Goal: Check status: Check status

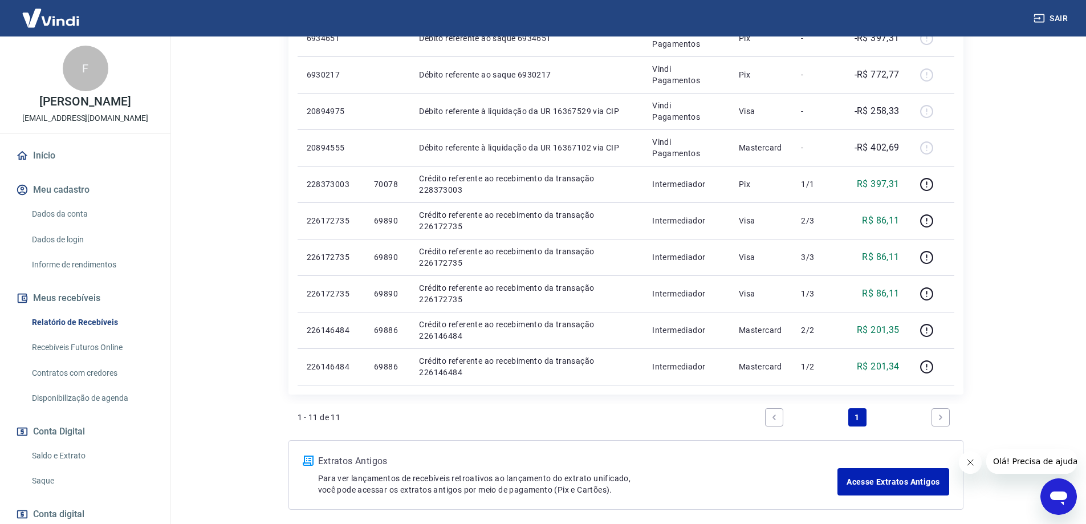
scroll to position [228, 0]
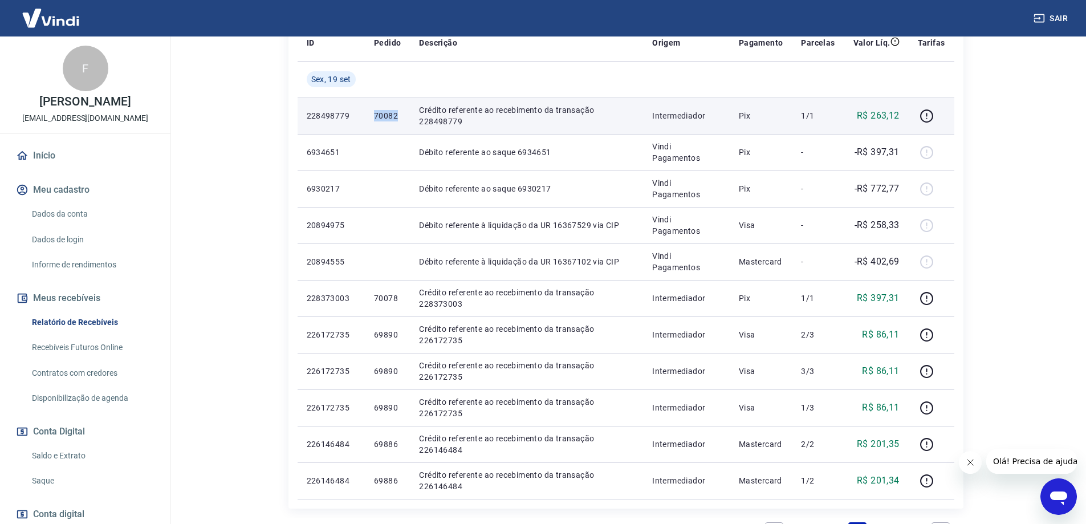
drag, startPoint x: 371, startPoint y: 113, endPoint x: 400, endPoint y: 116, distance: 29.9
click at [400, 116] on td "70082" at bounding box center [387, 116] width 45 height 37
copy p "70082"
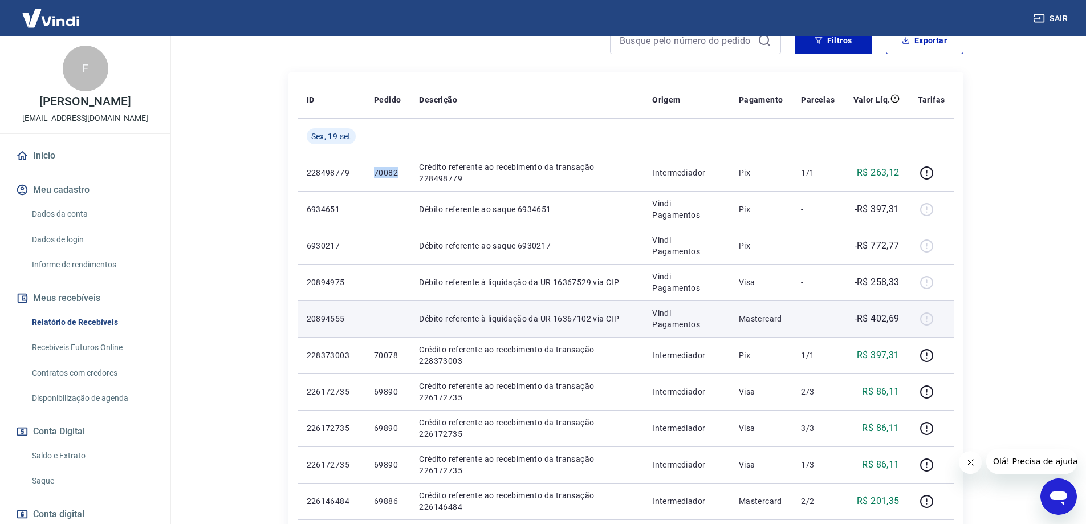
scroll to position [114, 0]
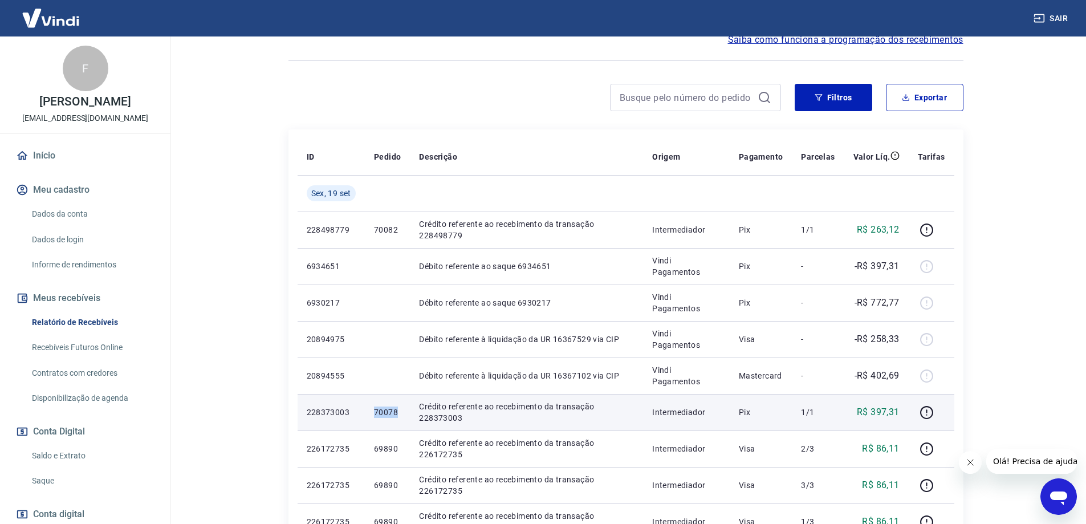
drag, startPoint x: 360, startPoint y: 416, endPoint x: 402, endPoint y: 416, distance: 41.6
click at [402, 416] on tr "228373003 70078 Crédito referente ao recebimento da transação 228373003 Interme…" at bounding box center [626, 412] width 657 height 37
copy tr "70078"
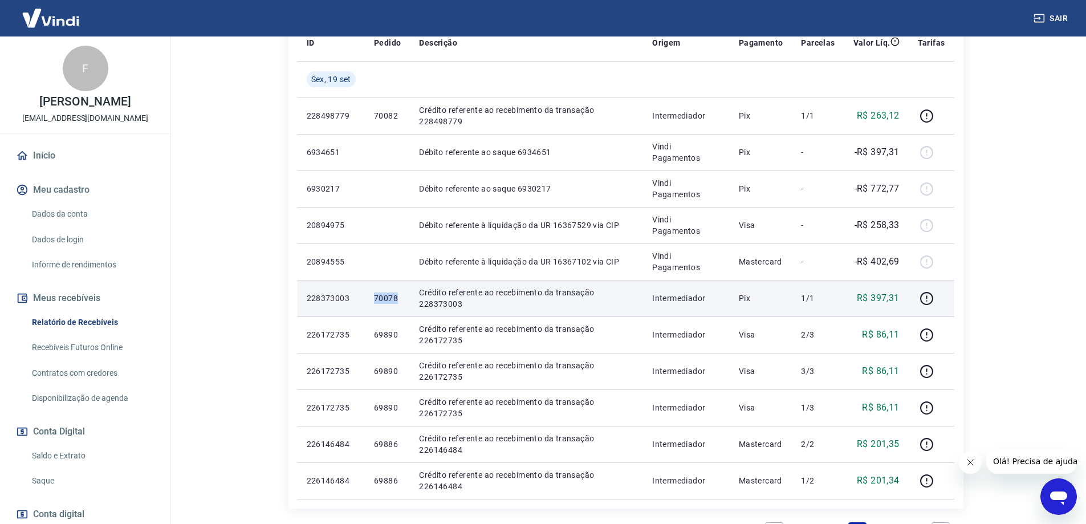
scroll to position [285, 0]
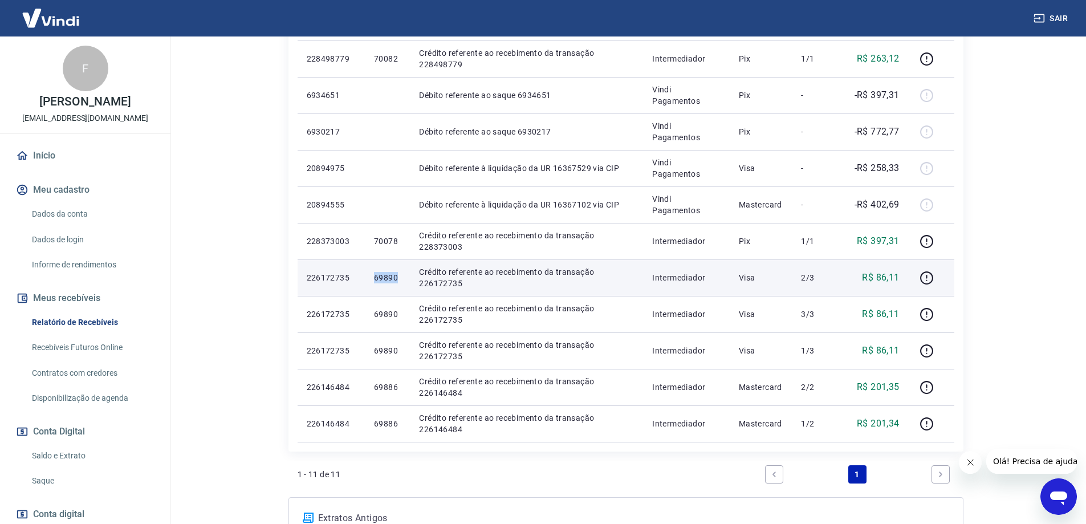
drag, startPoint x: 368, startPoint y: 281, endPoint x: 407, endPoint y: 281, distance: 38.8
click at [407, 281] on td "69890" at bounding box center [387, 277] width 45 height 37
copy p "69890"
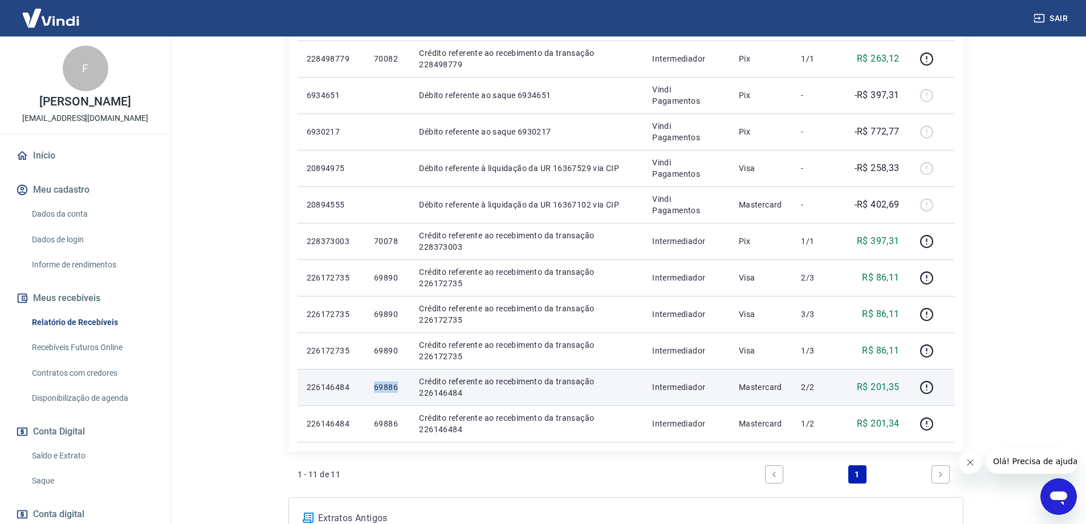
drag, startPoint x: 358, startPoint y: 384, endPoint x: 404, endPoint y: 386, distance: 46.2
click at [404, 386] on tr "226146484 69886 Crédito referente ao recebimento da transação 226146484 Interme…" at bounding box center [626, 387] width 657 height 37
copy tr "69886"
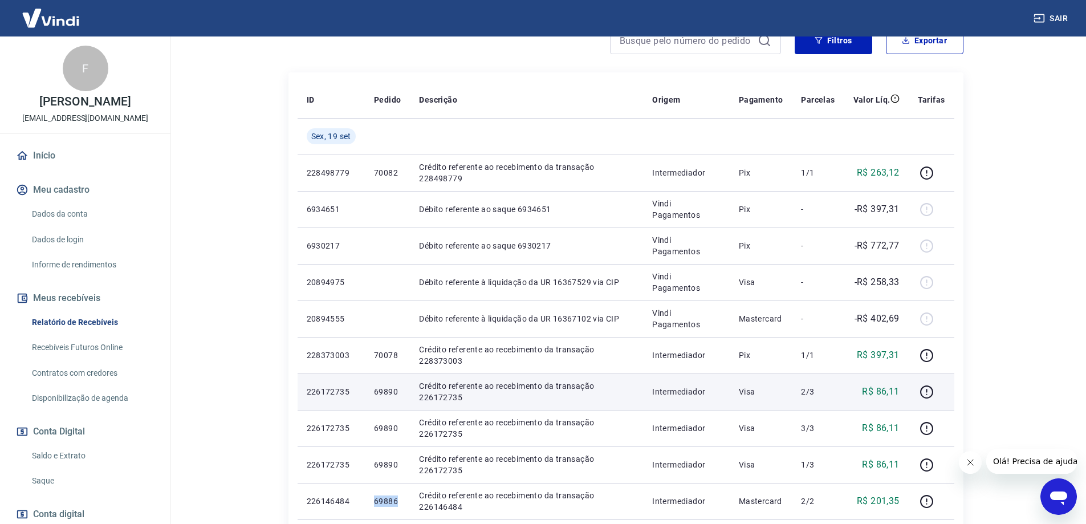
scroll to position [114, 0]
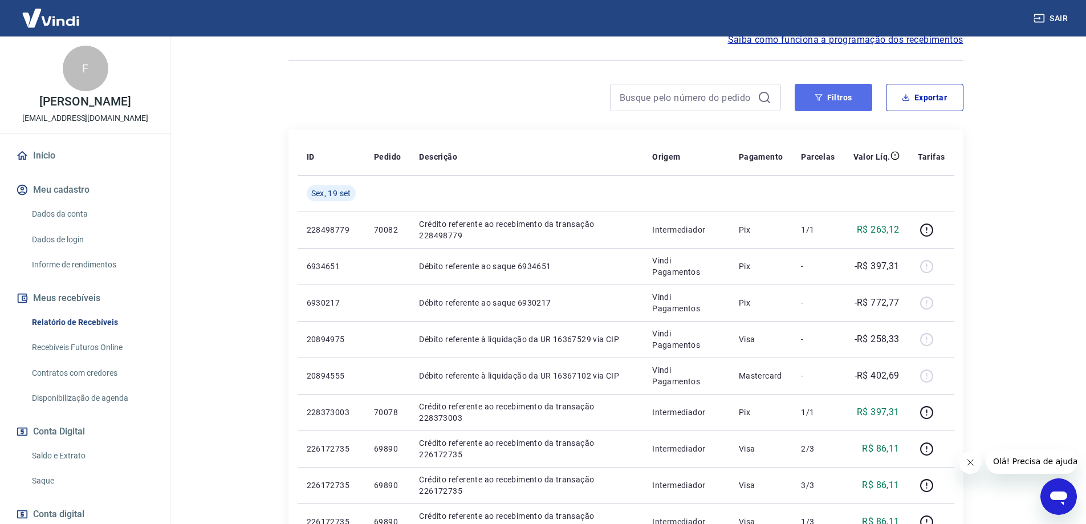
click at [838, 88] on button "Filtros" at bounding box center [834, 97] width 78 height 27
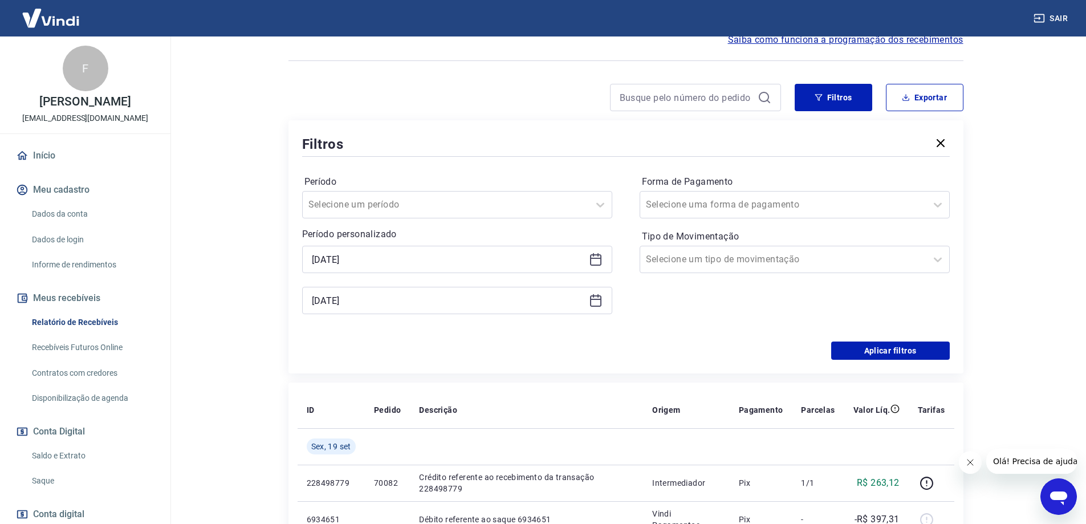
click at [599, 256] on icon at bounding box center [596, 260] width 14 height 14
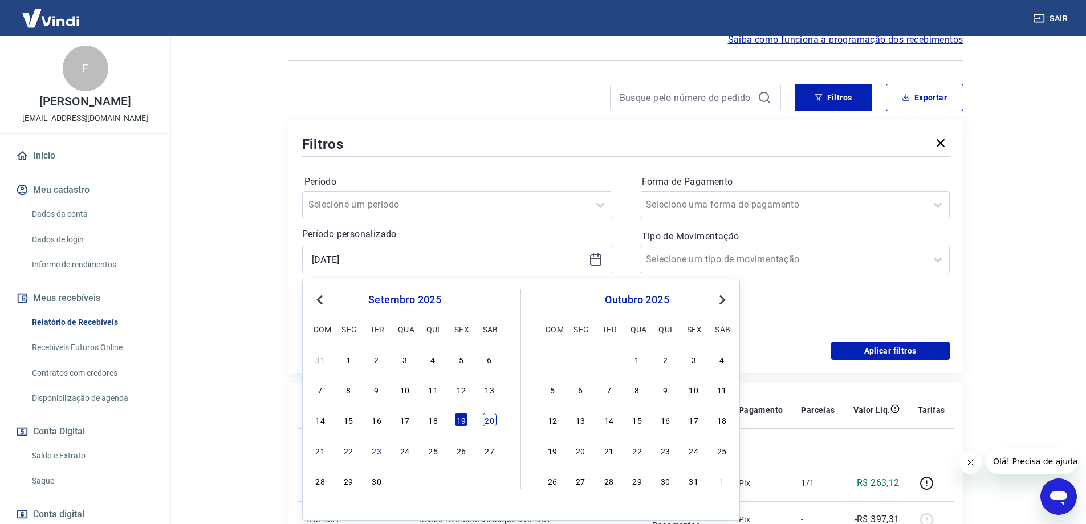
click at [486, 423] on div "20" at bounding box center [490, 420] width 14 height 14
type input "[DATE]"
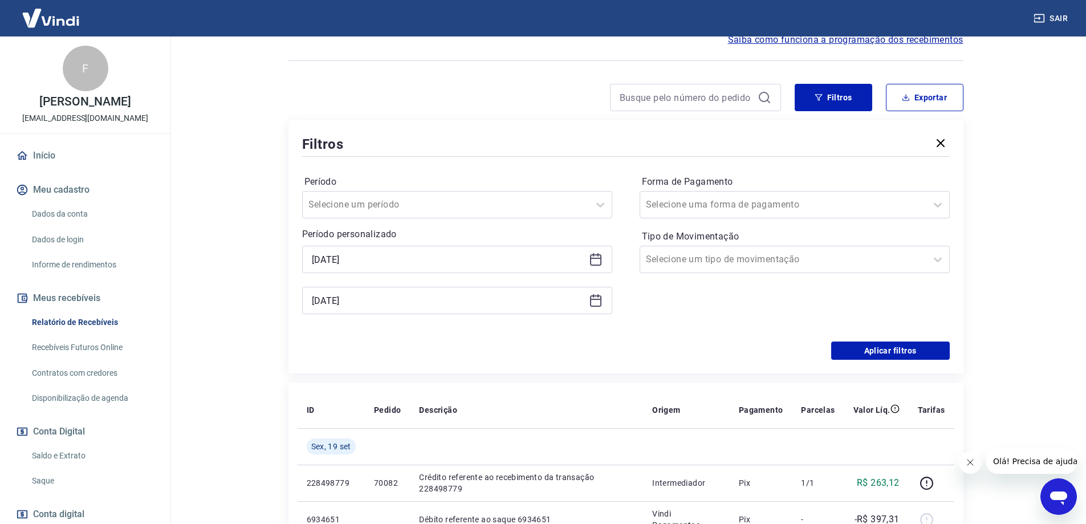
click at [600, 304] on icon at bounding box center [596, 301] width 14 height 14
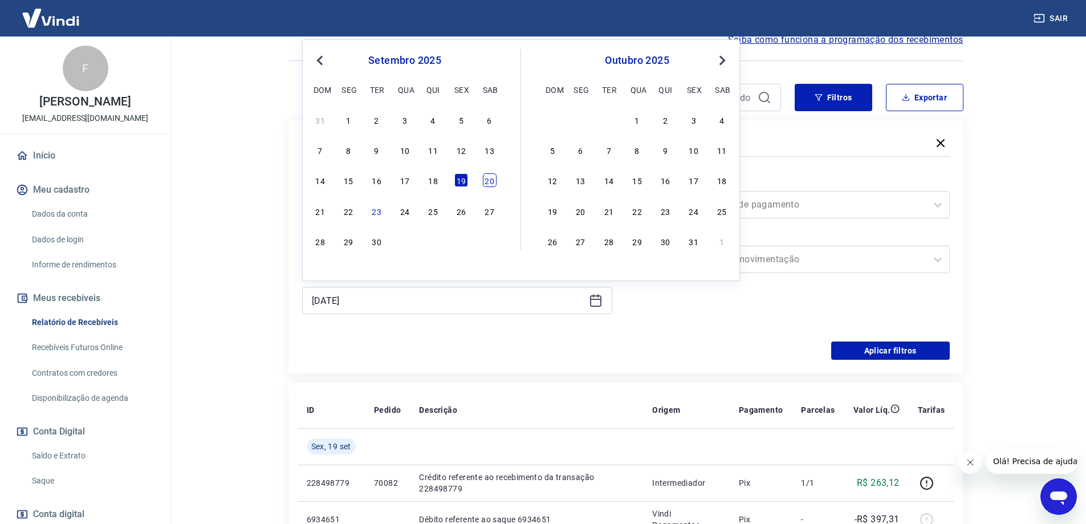
click at [489, 181] on div "20" at bounding box center [490, 180] width 14 height 14
type input "[DATE]"
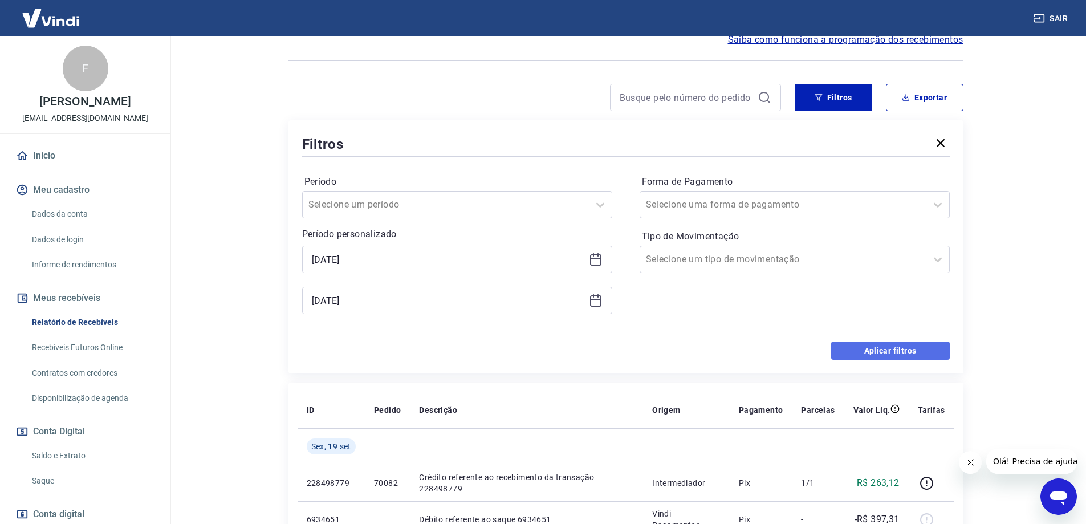
click at [889, 350] on button "Aplicar filtros" at bounding box center [891, 351] width 119 height 18
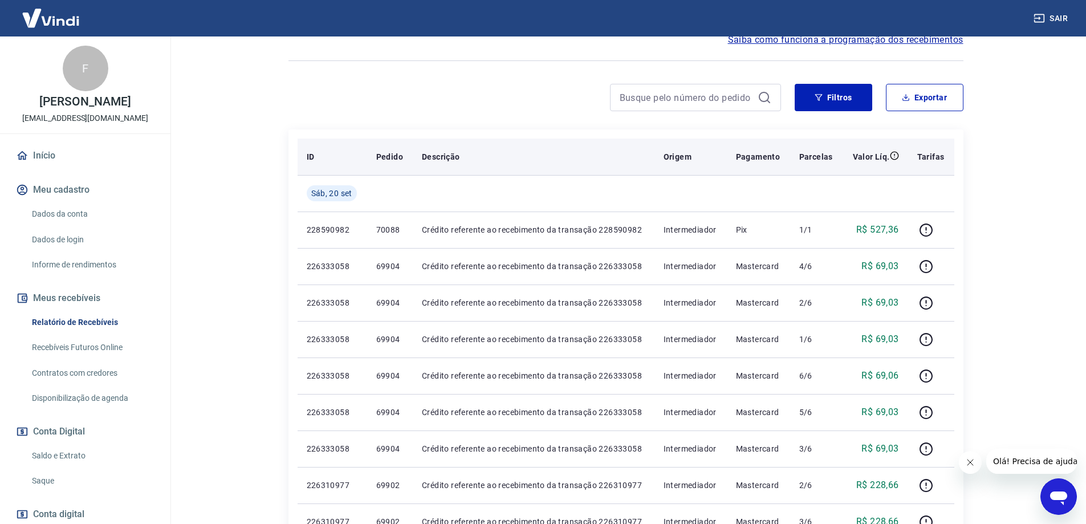
scroll to position [228, 0]
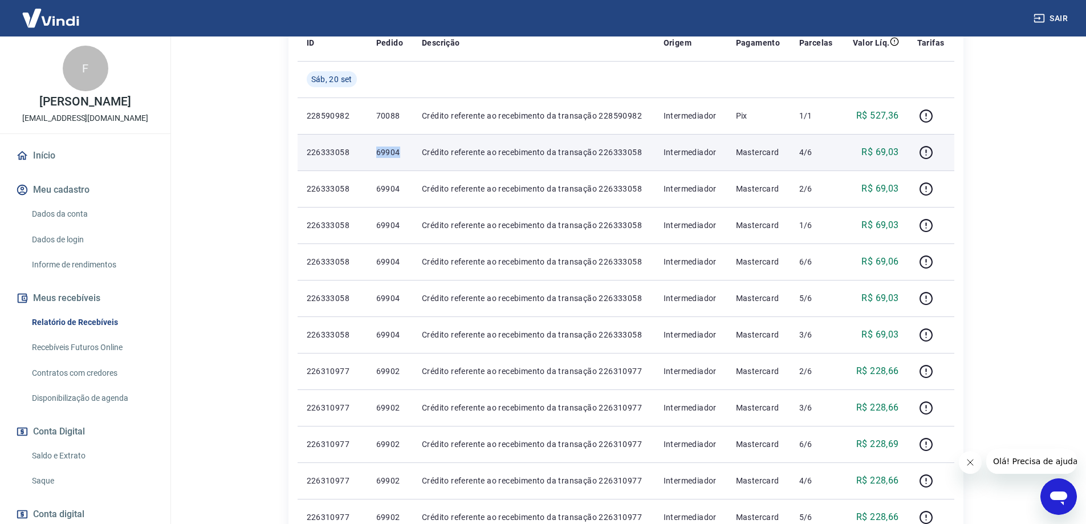
drag, startPoint x: 375, startPoint y: 159, endPoint x: 408, endPoint y: 159, distance: 33.1
click at [408, 159] on td "69904" at bounding box center [390, 152] width 46 height 37
copy p "69904"
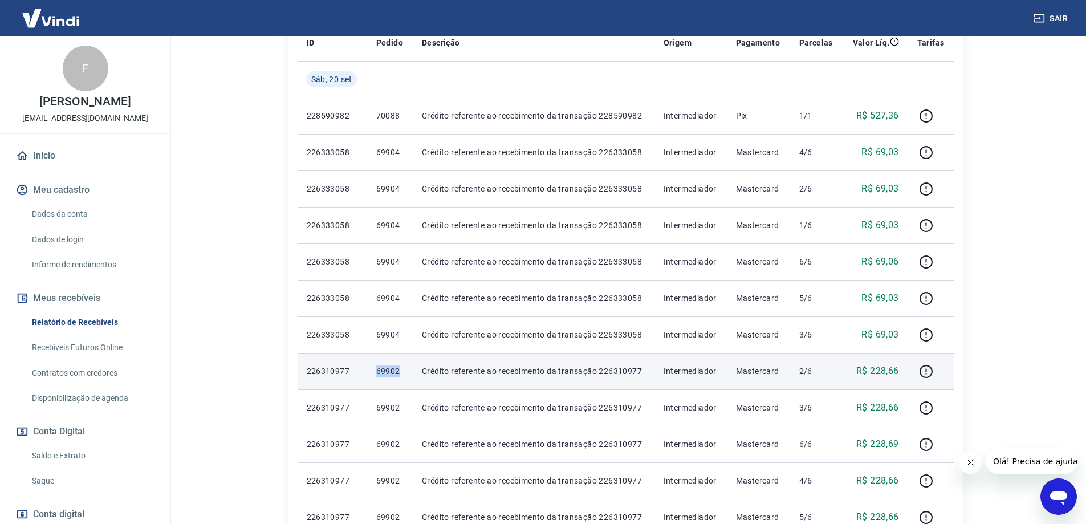
drag, startPoint x: 371, startPoint y: 377, endPoint x: 403, endPoint y: 377, distance: 31.9
click at [403, 377] on td "69902" at bounding box center [390, 371] width 46 height 37
copy p "69902"
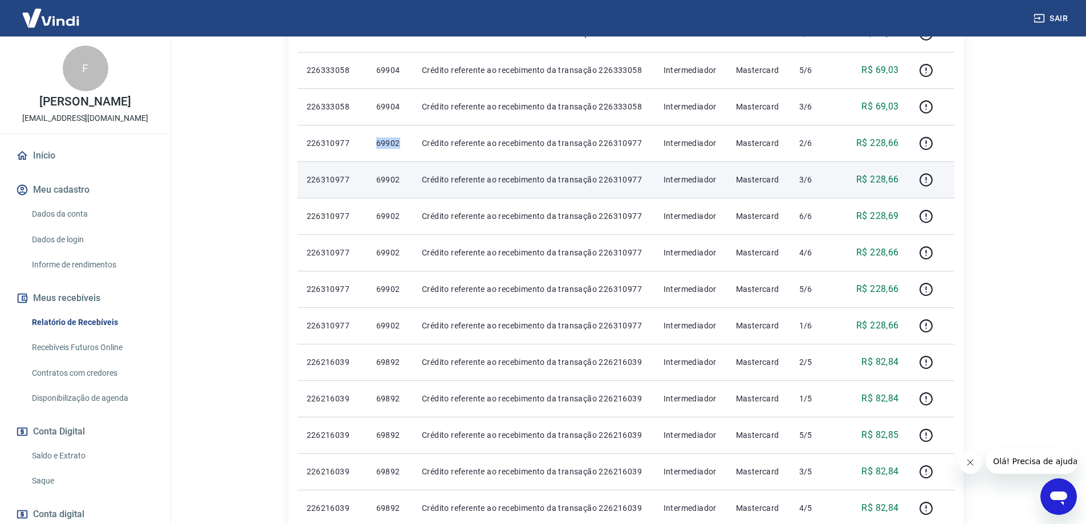
scroll to position [513, 0]
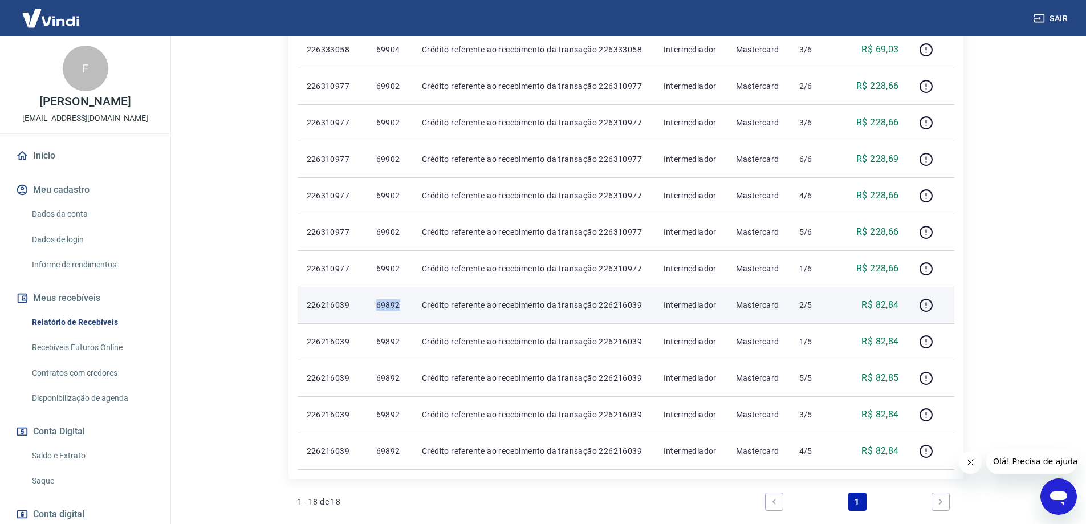
drag, startPoint x: 375, startPoint y: 308, endPoint x: 404, endPoint y: 307, distance: 29.1
click at [404, 307] on td "69892" at bounding box center [390, 305] width 46 height 37
copy p "69892"
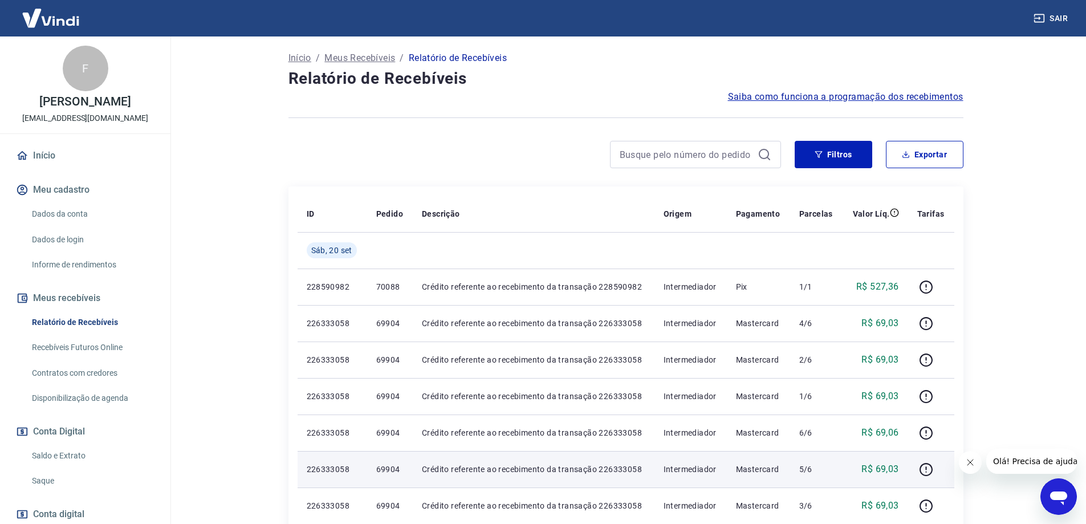
scroll to position [0, 0]
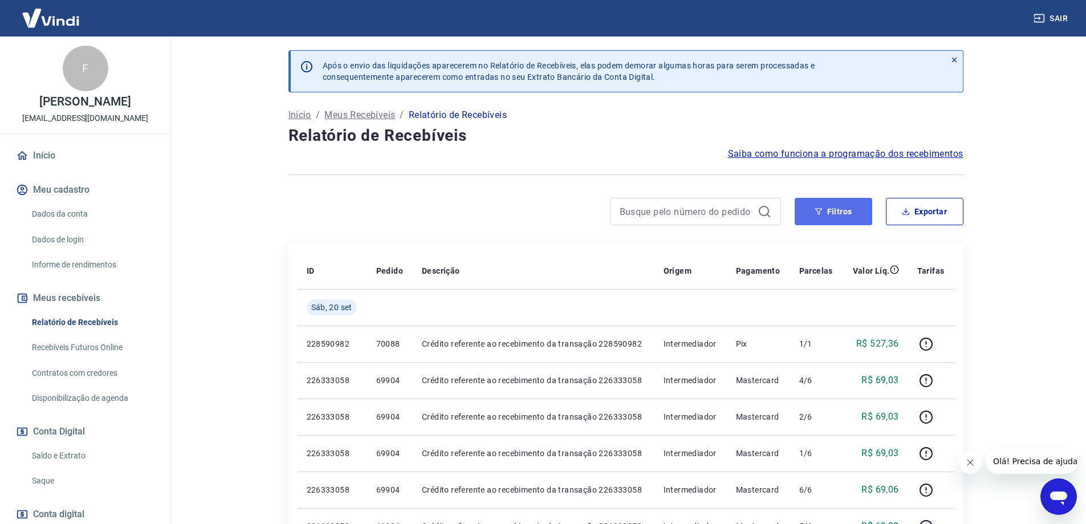
click at [830, 212] on button "Filtros" at bounding box center [834, 211] width 78 height 27
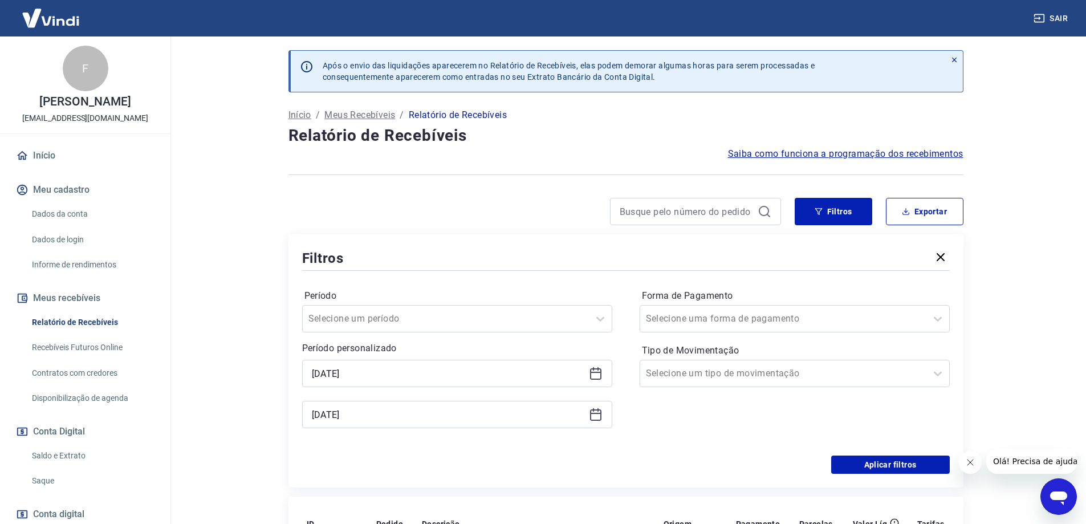
click at [593, 379] on icon at bounding box center [595, 373] width 11 height 11
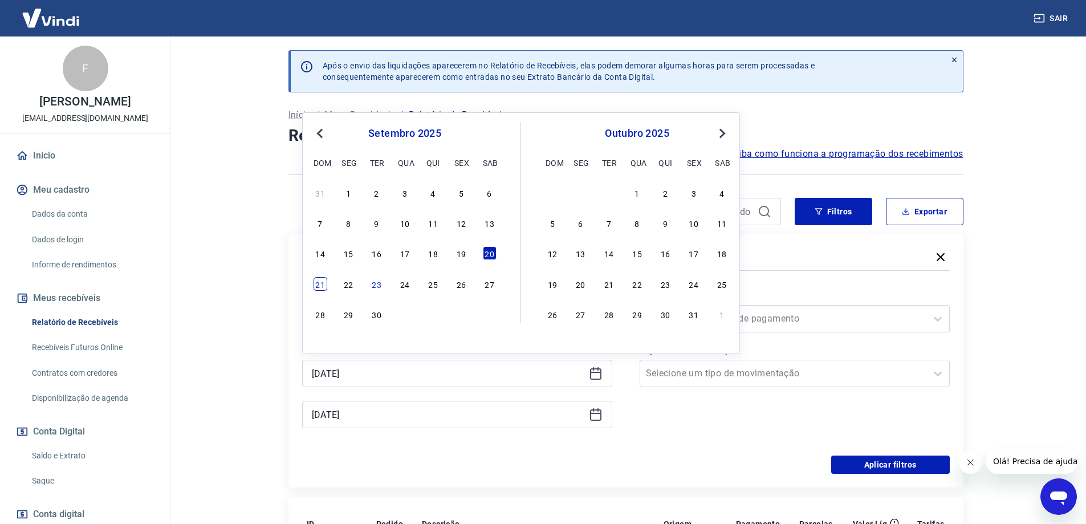
click at [321, 288] on div "21" at bounding box center [321, 284] width 14 height 14
type input "[DATE]"
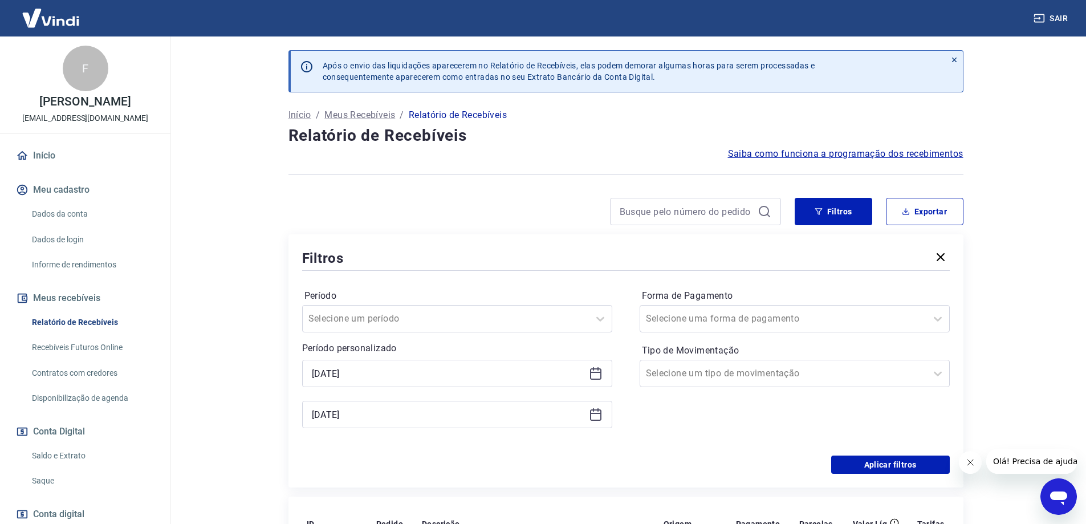
click at [594, 416] on icon at bounding box center [596, 415] width 14 height 14
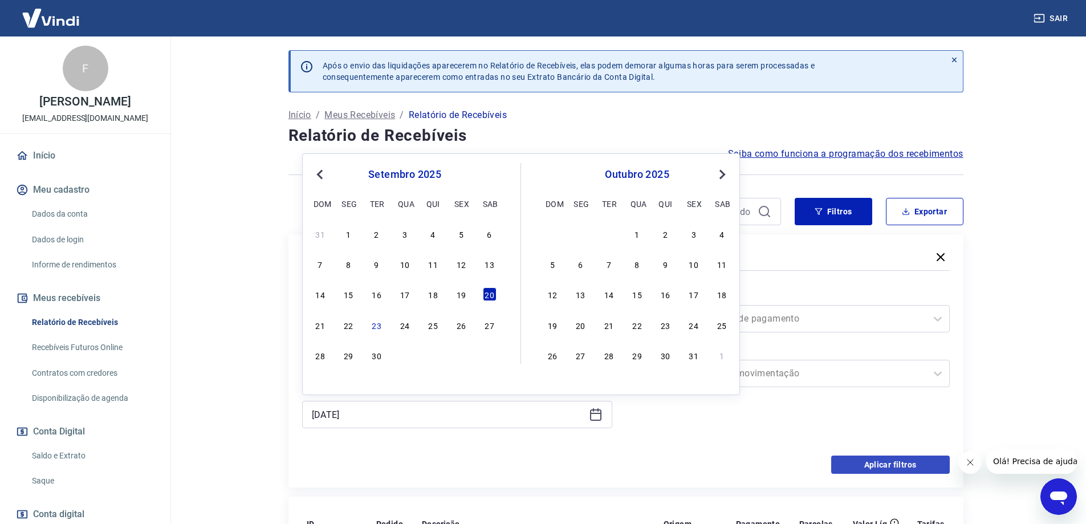
drag, startPoint x: 322, startPoint y: 325, endPoint x: 898, endPoint y: 463, distance: 592.9
click at [321, 325] on div "21" at bounding box center [321, 325] width 14 height 14
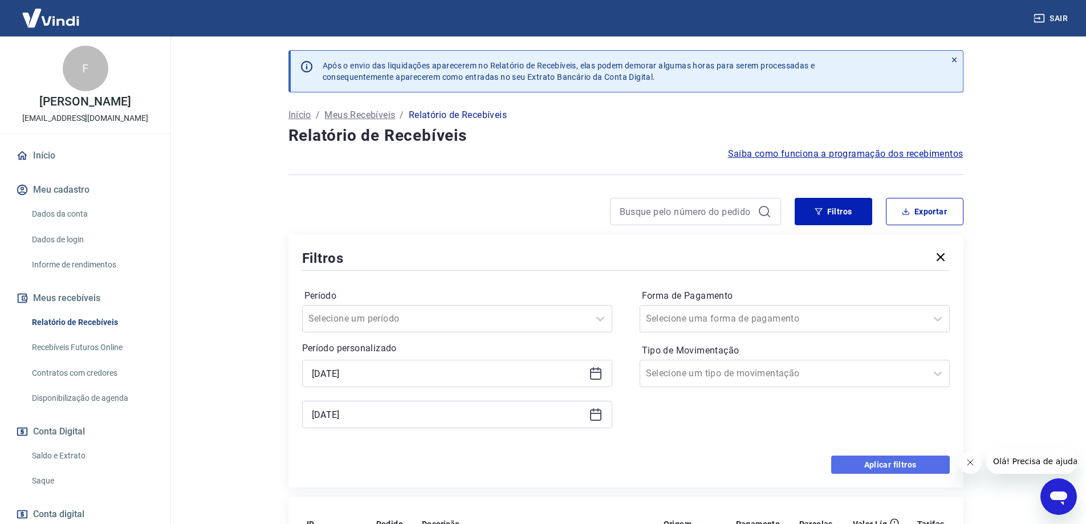
type input "[DATE]"
click at [898, 463] on button "Aplicar filtros" at bounding box center [891, 465] width 119 height 18
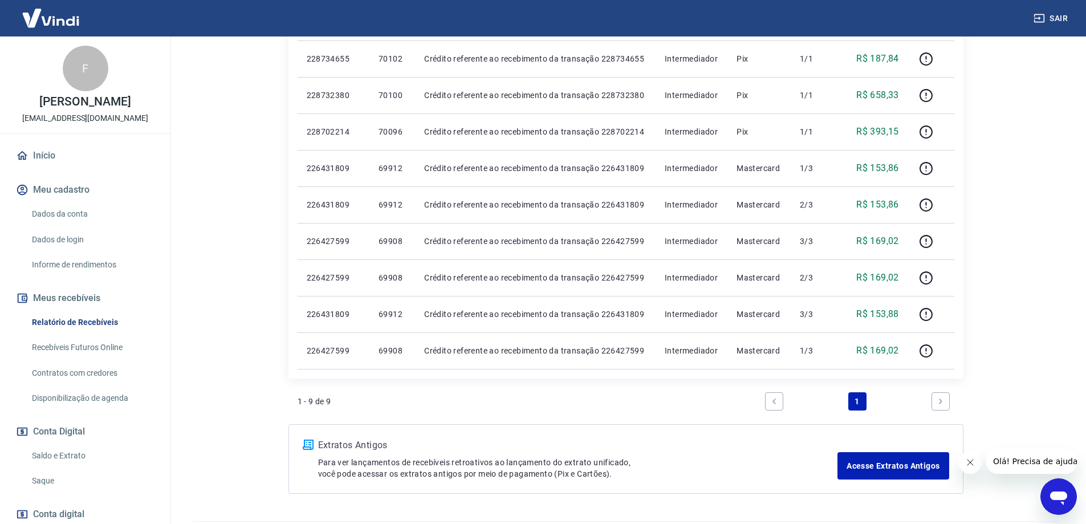
scroll to position [171, 0]
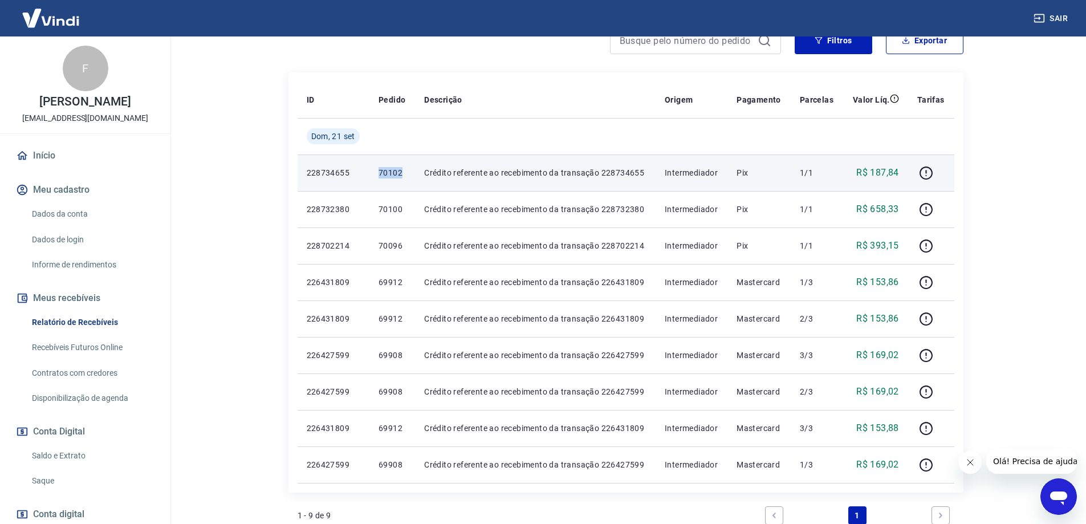
drag, startPoint x: 366, startPoint y: 173, endPoint x: 403, endPoint y: 173, distance: 37.6
click at [403, 173] on tr "228734655 70102 Crédito referente ao recebimento da transação 228734655 Interme…" at bounding box center [626, 173] width 657 height 37
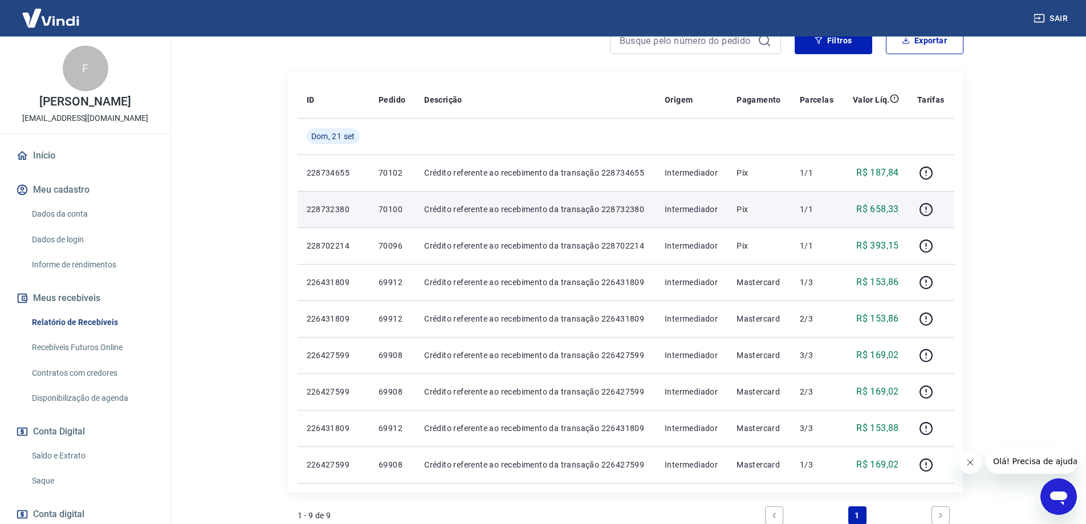
click at [347, 203] on td "228732380" at bounding box center [334, 209] width 72 height 37
drag, startPoint x: 362, startPoint y: 210, endPoint x: 406, endPoint y: 210, distance: 43.9
click at [406, 210] on tr "228732380 70100 Crédito referente ao recebimento da transação 228732380 Interme…" at bounding box center [626, 209] width 657 height 37
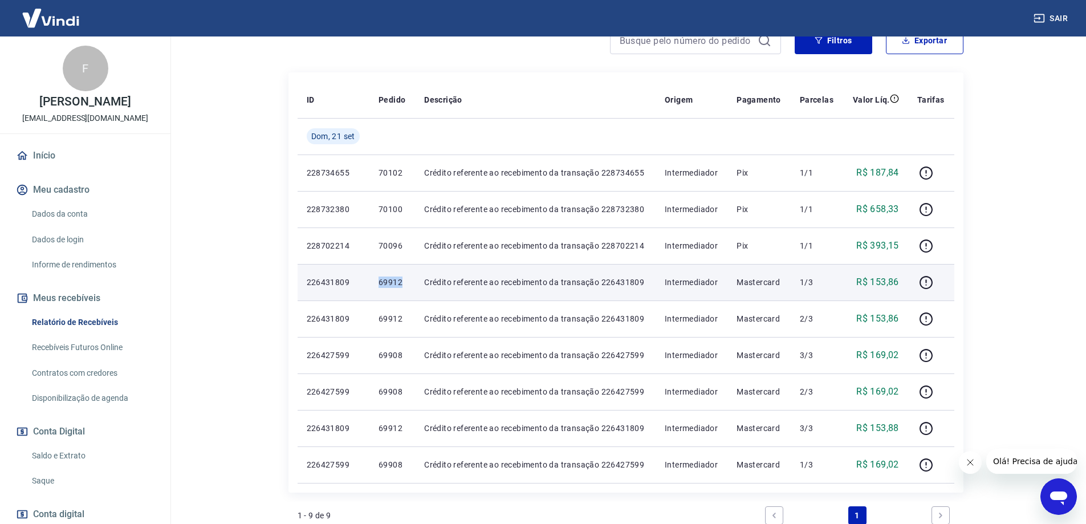
drag, startPoint x: 363, startPoint y: 283, endPoint x: 408, endPoint y: 281, distance: 45.1
click at [408, 281] on tr "226431809 69912 Crédito referente ao recebimento da transação 226431809 Interme…" at bounding box center [626, 282] width 657 height 37
copy tr "69912"
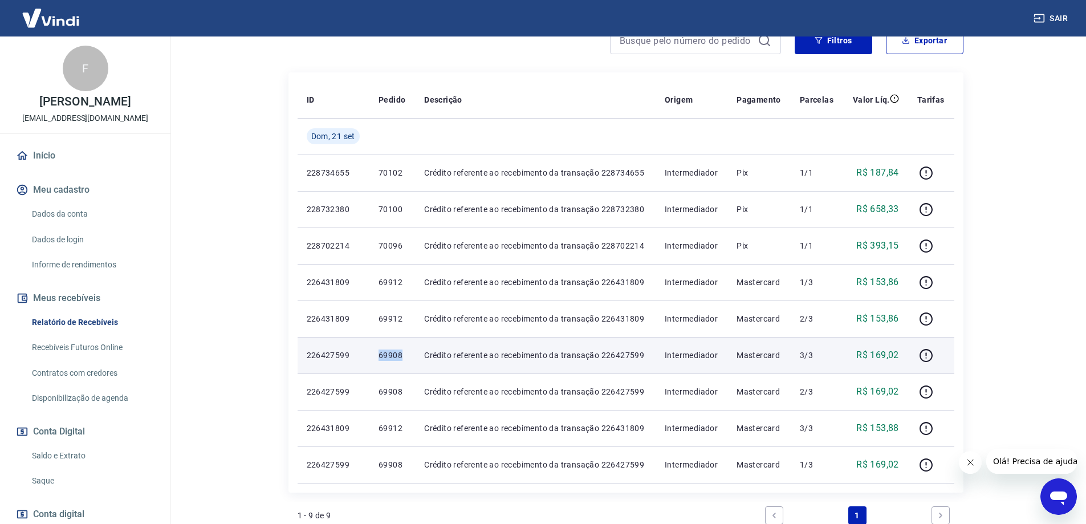
drag, startPoint x: 373, startPoint y: 355, endPoint x: 404, endPoint y: 352, distance: 31.0
click at [404, 352] on td "69908" at bounding box center [393, 355] width 46 height 37
copy p "69908"
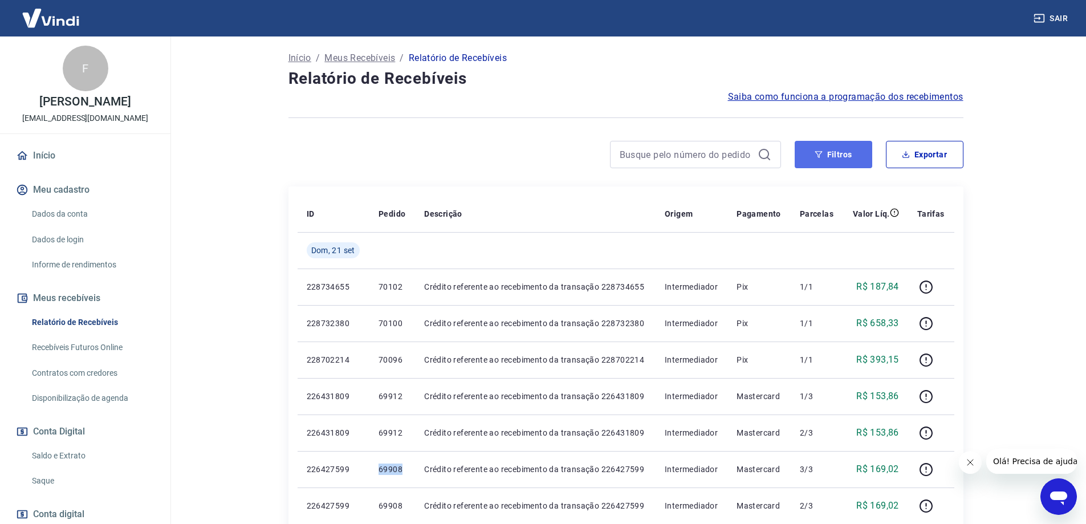
click at [838, 150] on button "Filtros" at bounding box center [834, 154] width 78 height 27
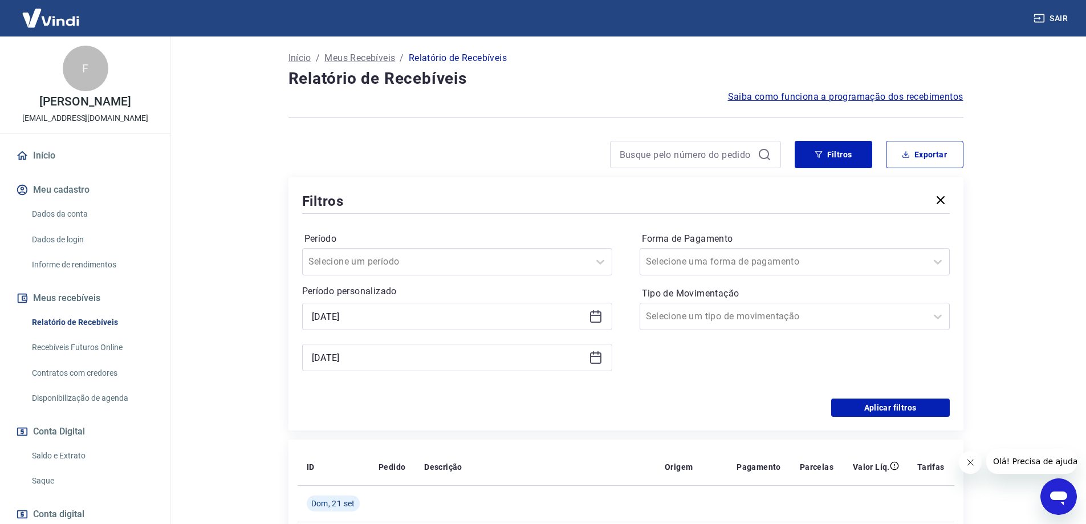
click at [591, 321] on icon at bounding box center [595, 316] width 11 height 11
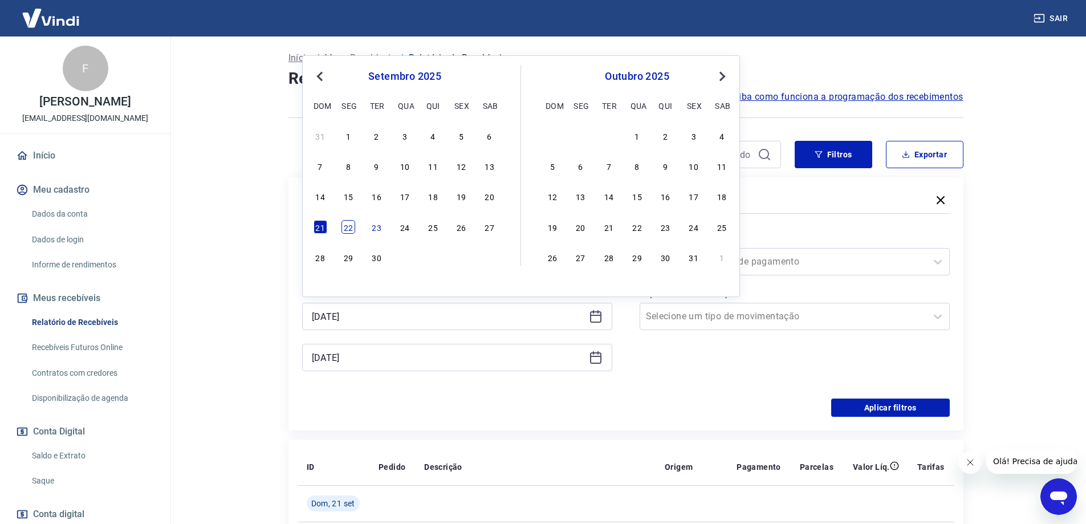
click at [347, 229] on div "22" at bounding box center [349, 227] width 14 height 14
type input "[DATE]"
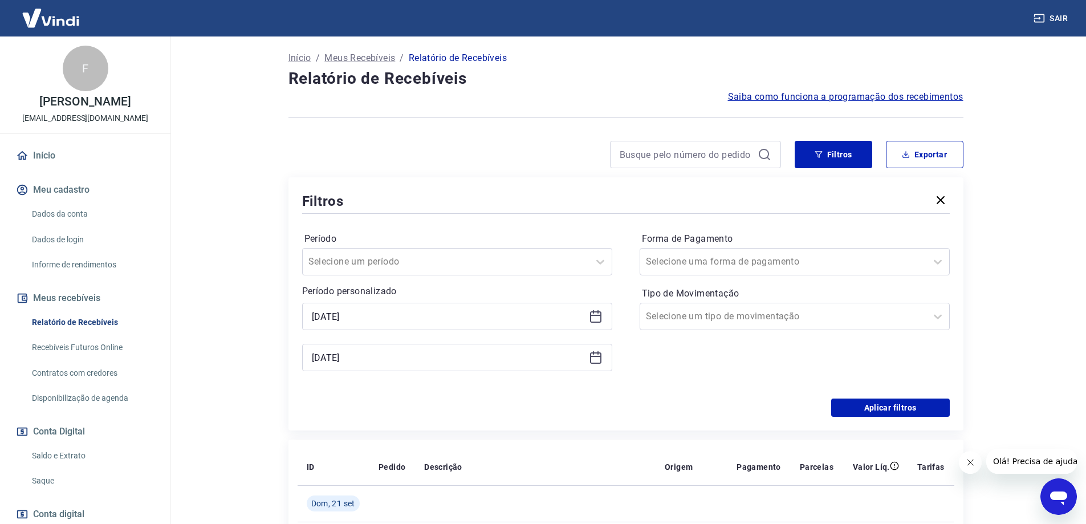
click at [593, 360] on icon at bounding box center [596, 358] width 14 height 14
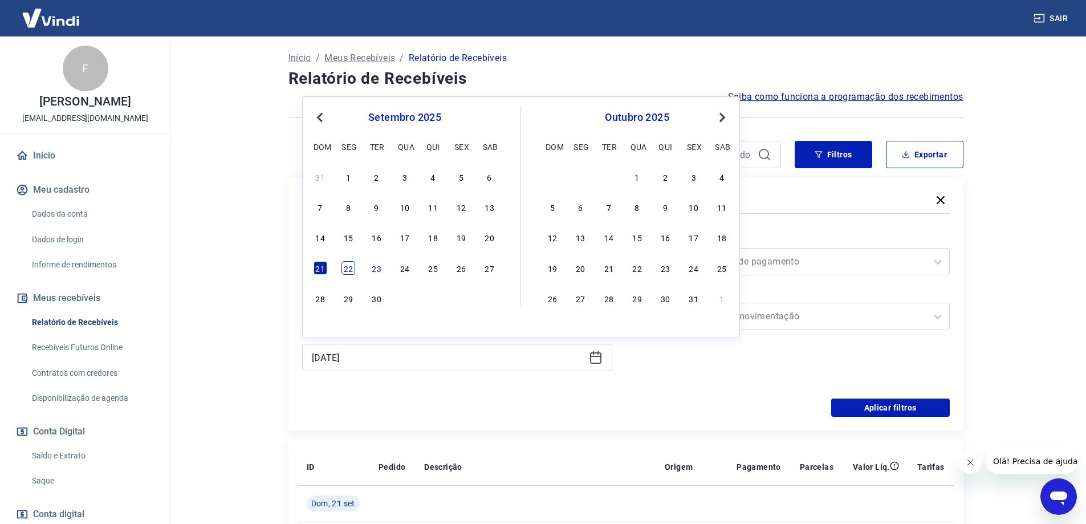
click at [346, 267] on div "22" at bounding box center [349, 268] width 14 height 14
type input "[DATE]"
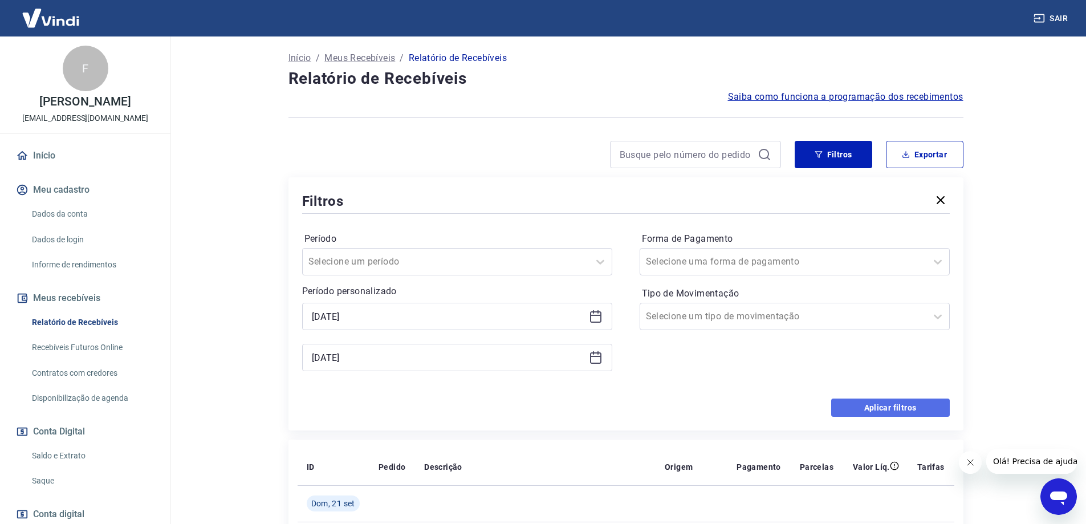
click at [874, 405] on button "Aplicar filtros" at bounding box center [891, 408] width 119 height 18
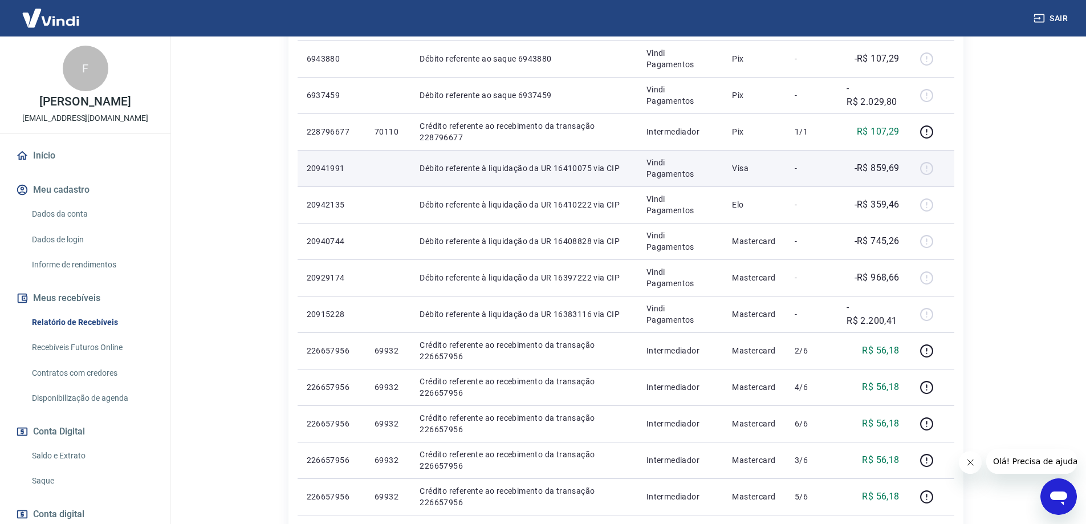
scroll to position [342, 0]
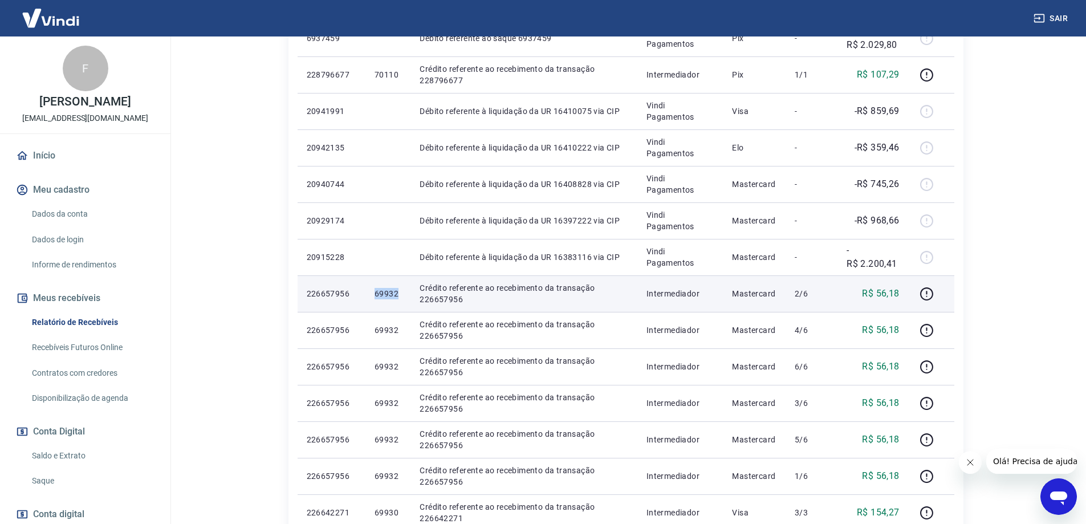
drag, startPoint x: 362, startPoint y: 298, endPoint x: 404, endPoint y: 297, distance: 42.2
click at [404, 297] on tr "226657956 69932 Crédito referente ao recebimento da transação 226657956 Interme…" at bounding box center [626, 293] width 657 height 37
copy tr "69932"
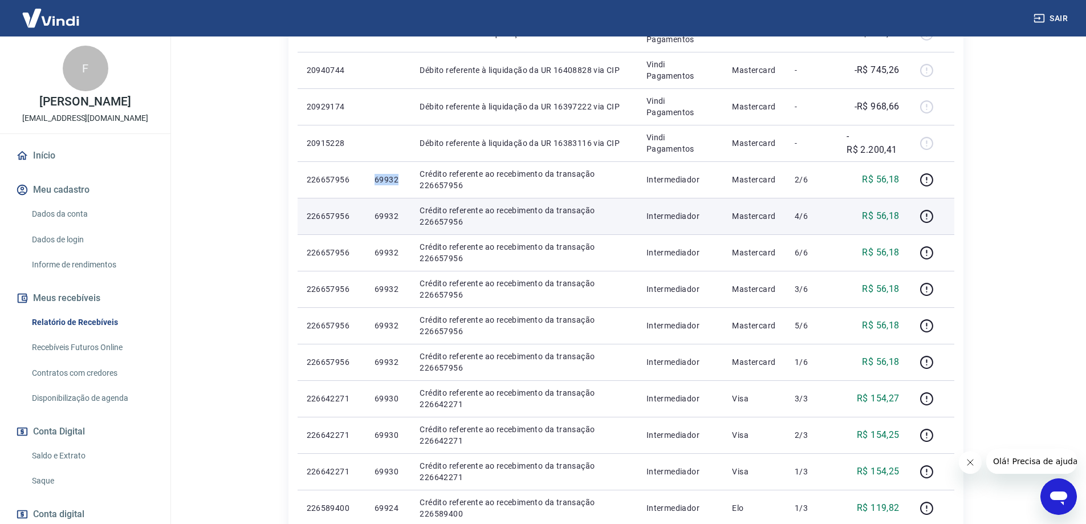
scroll to position [513, 0]
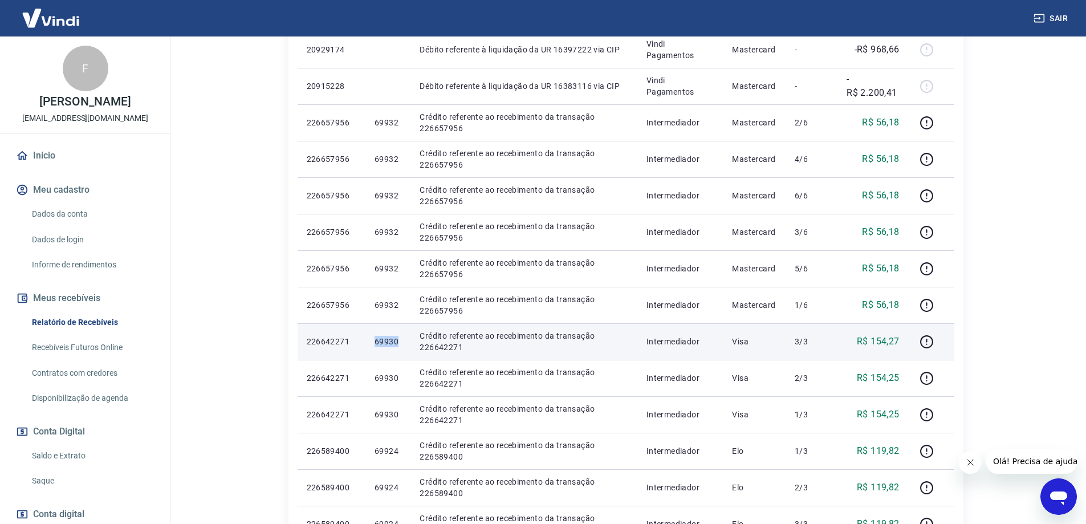
drag, startPoint x: 368, startPoint y: 346, endPoint x: 406, endPoint y: 345, distance: 38.2
click at [406, 345] on td "69930" at bounding box center [388, 341] width 45 height 37
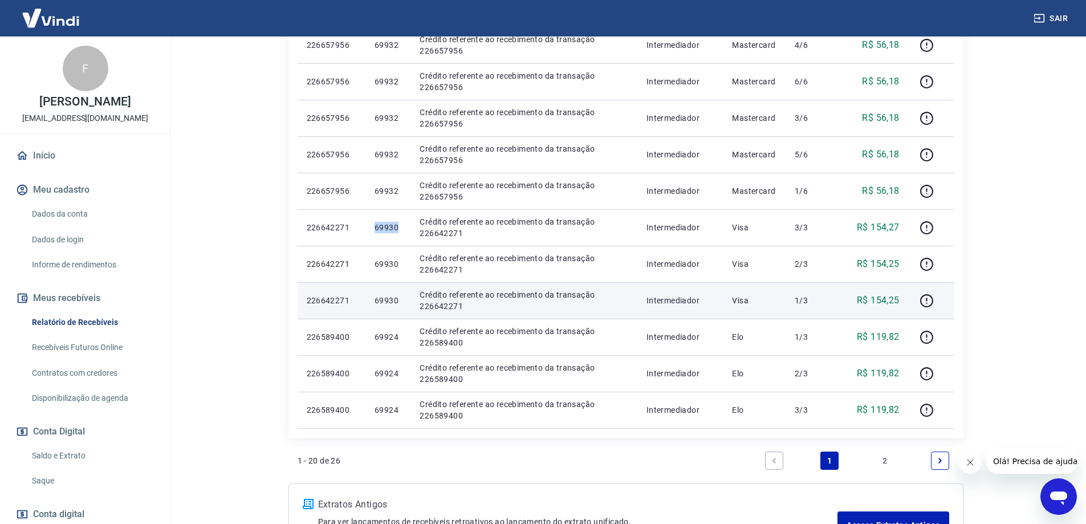
scroll to position [684, 0]
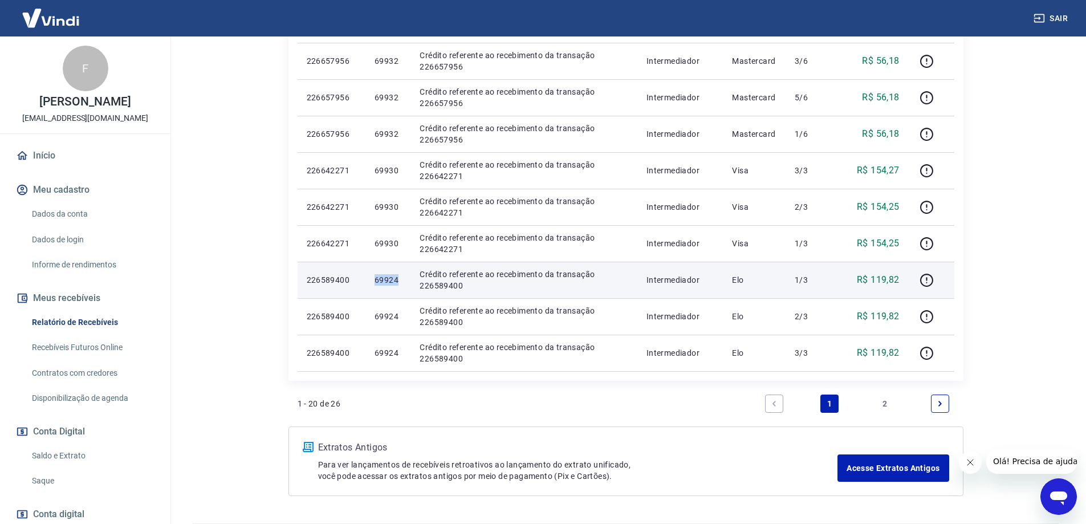
drag, startPoint x: 375, startPoint y: 283, endPoint x: 408, endPoint y: 283, distance: 33.1
click at [408, 283] on td "69924" at bounding box center [388, 280] width 45 height 37
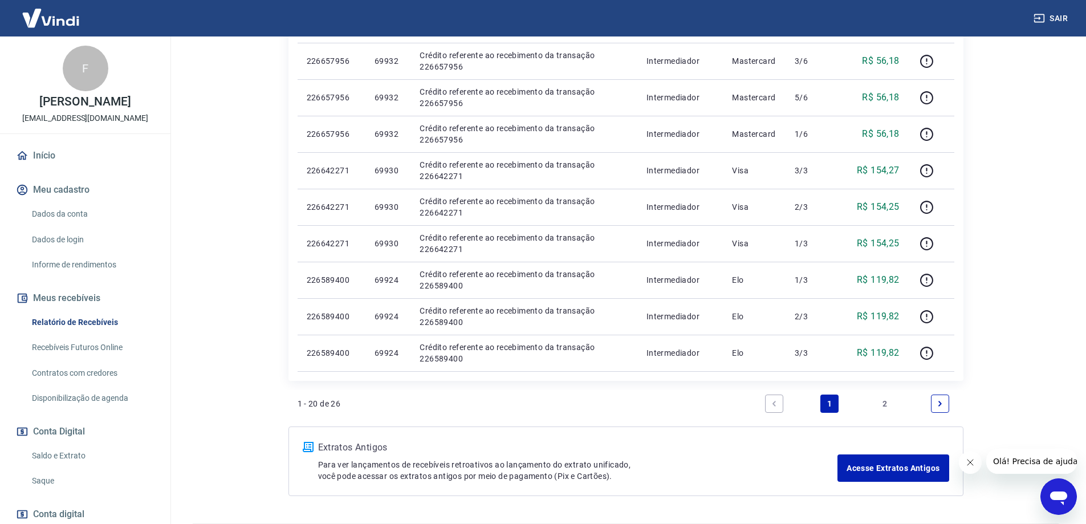
click at [884, 403] on link "2" at bounding box center [885, 404] width 18 height 18
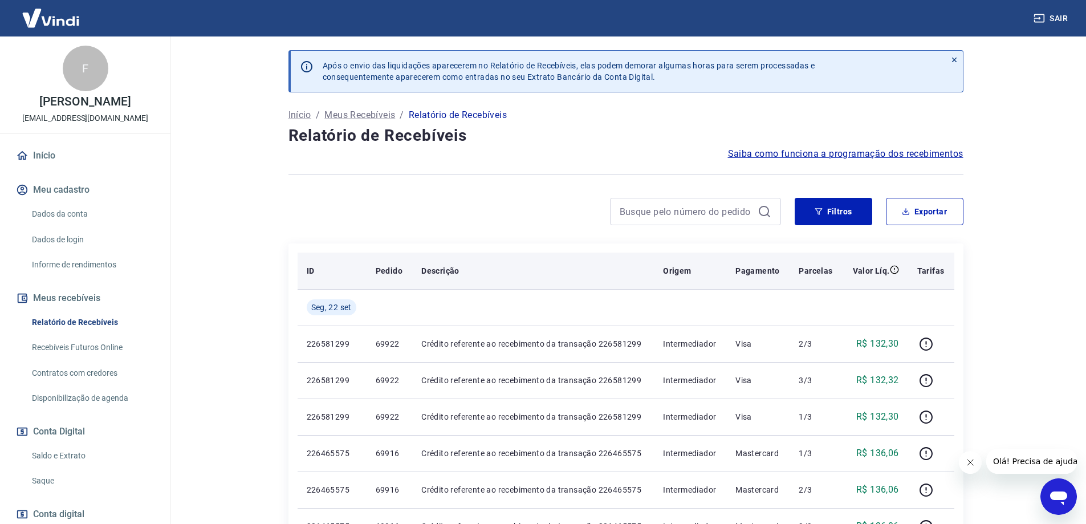
scroll to position [114, 0]
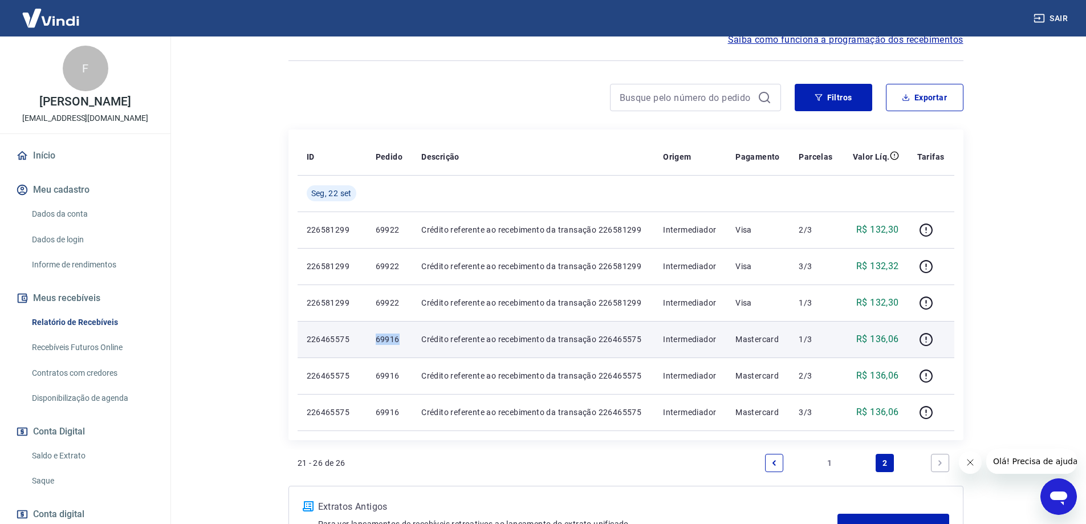
drag, startPoint x: 373, startPoint y: 342, endPoint x: 404, endPoint y: 340, distance: 30.8
click at [404, 340] on td "69916" at bounding box center [390, 339] width 46 height 37
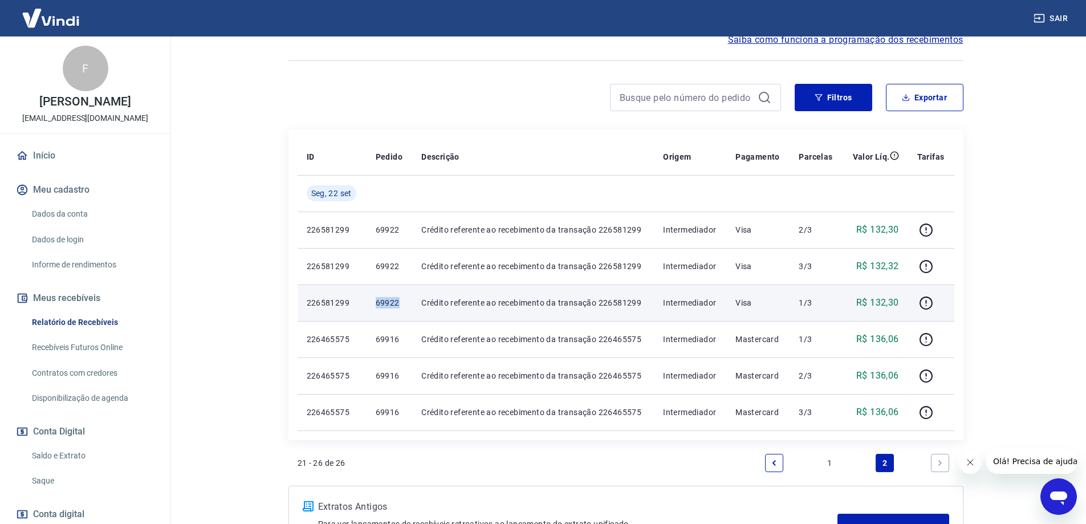
drag, startPoint x: 372, startPoint y: 307, endPoint x: 404, endPoint y: 302, distance: 31.7
click at [404, 302] on td "69922" at bounding box center [390, 303] width 46 height 37
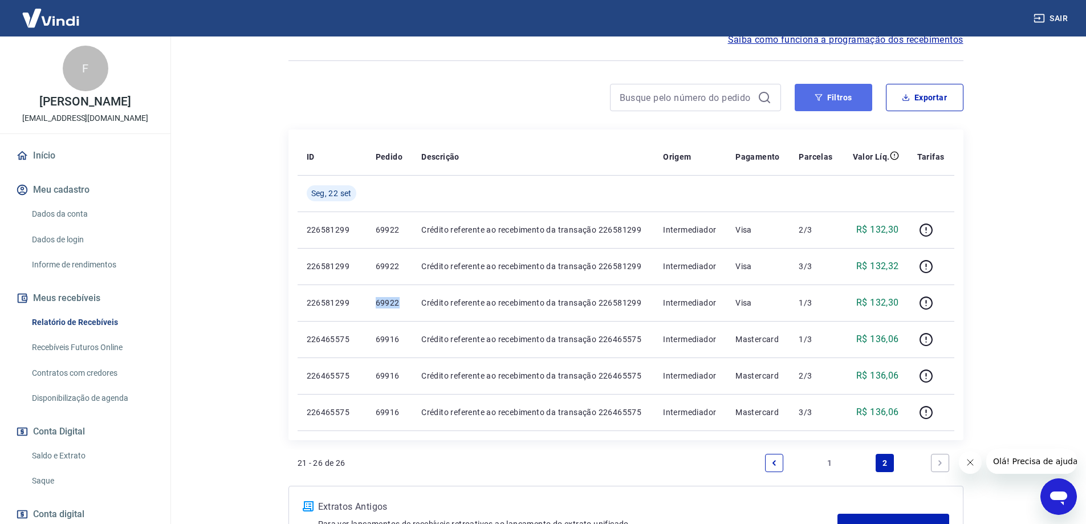
click at [824, 101] on button "Filtros" at bounding box center [834, 97] width 78 height 27
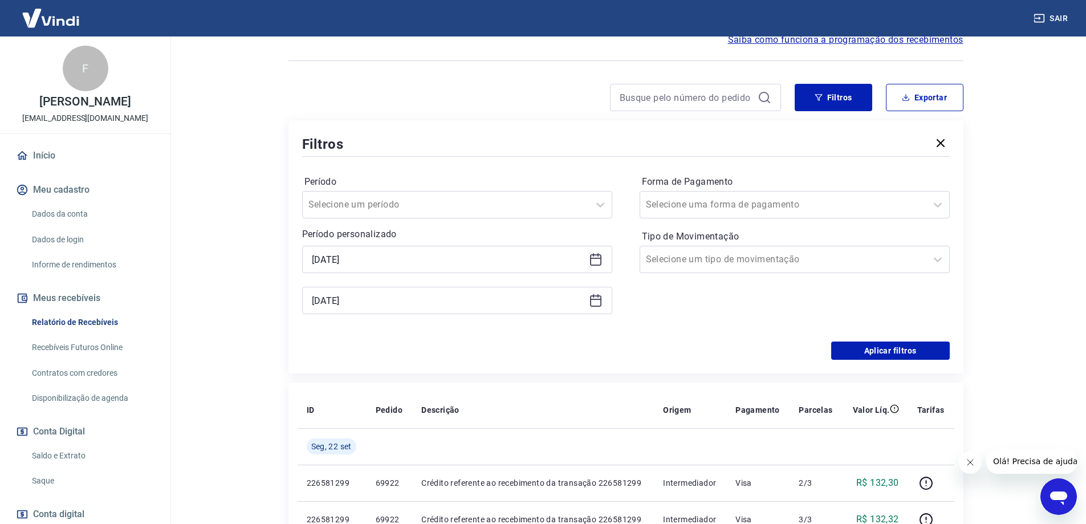
click at [592, 262] on icon at bounding box center [596, 260] width 14 height 14
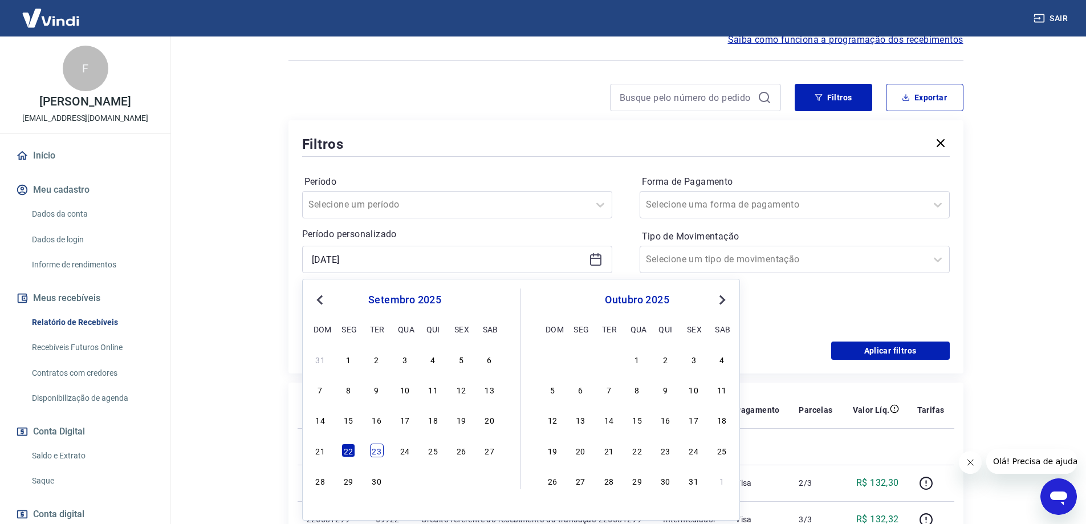
click at [372, 455] on div "23" at bounding box center [377, 451] width 14 height 14
type input "[DATE]"
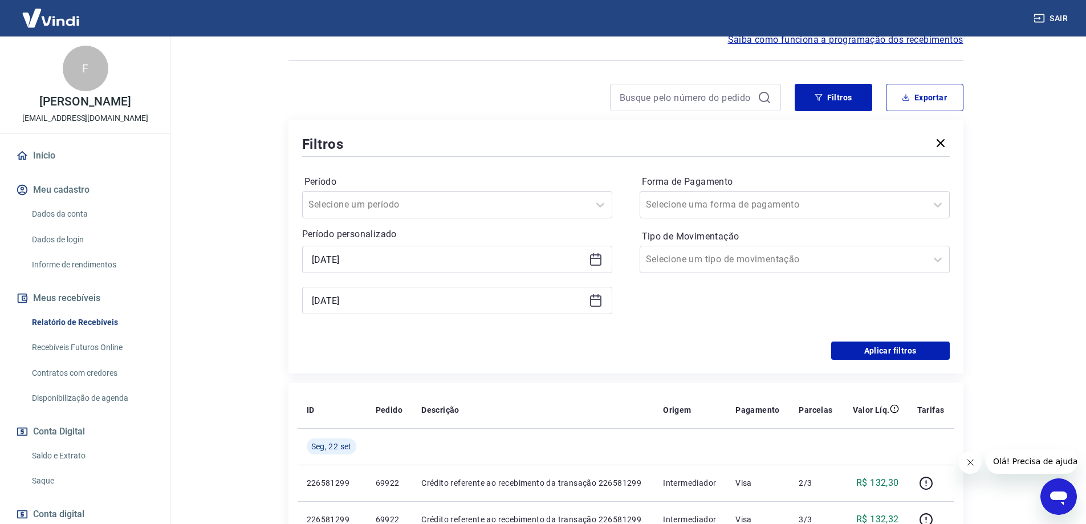
click at [598, 302] on icon at bounding box center [596, 301] width 14 height 14
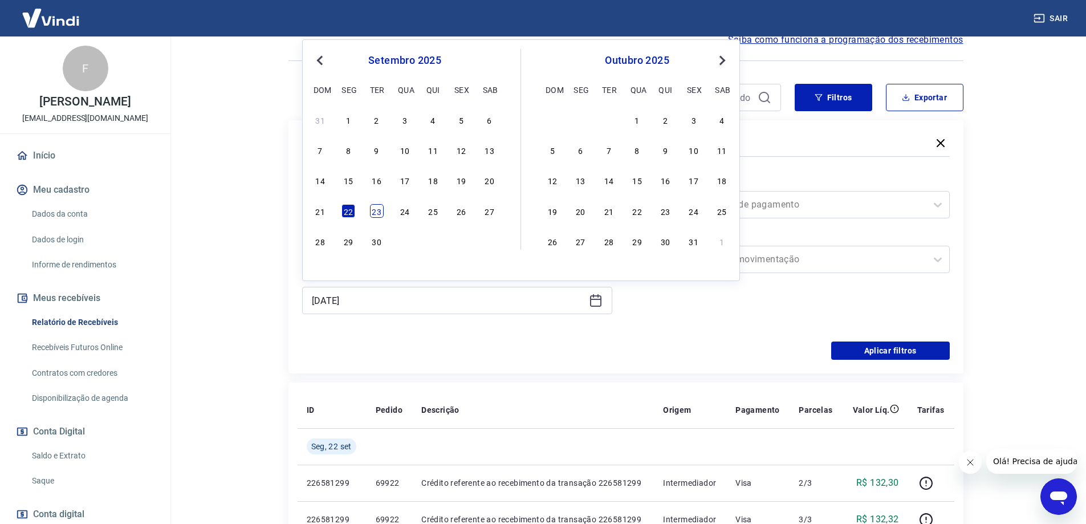
click at [370, 209] on div "23" at bounding box center [377, 211] width 14 height 14
type input "[DATE]"
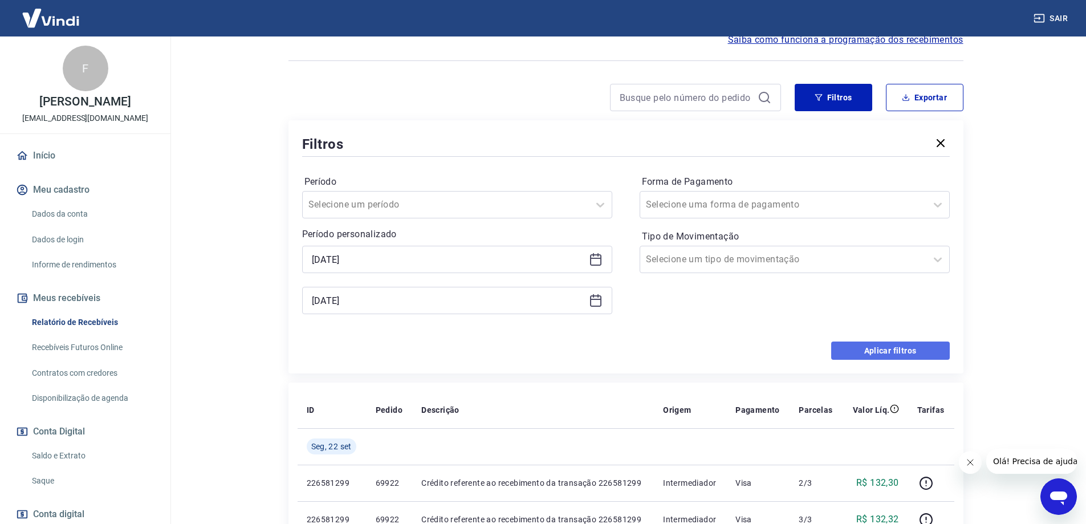
click at [894, 354] on button "Aplicar filtros" at bounding box center [891, 351] width 119 height 18
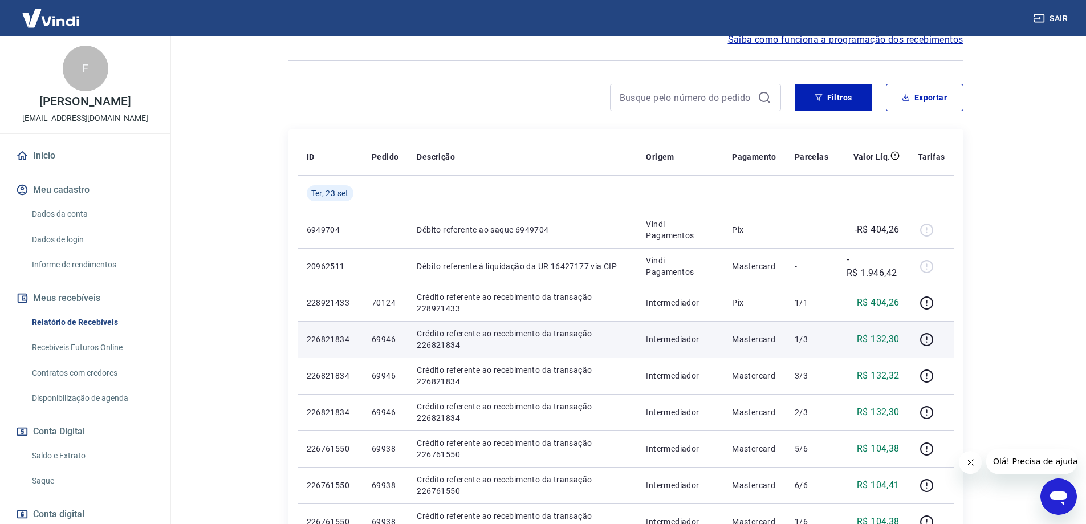
scroll to position [171, 0]
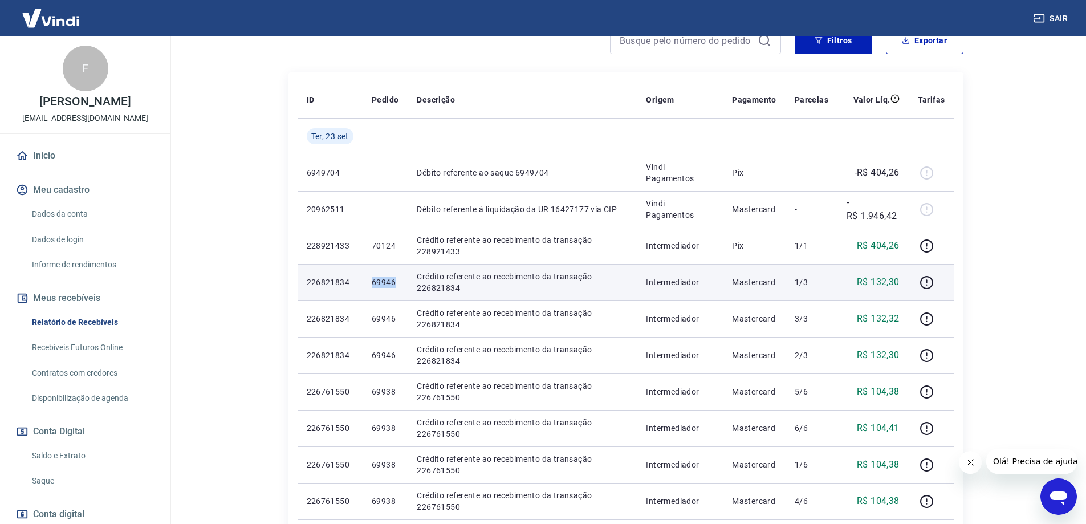
drag, startPoint x: 362, startPoint y: 285, endPoint x: 399, endPoint y: 283, distance: 37.1
click at [399, 283] on tr "226821834 69946 Crédito referente ao recebimento da transação 226821834 Interme…" at bounding box center [626, 282] width 657 height 37
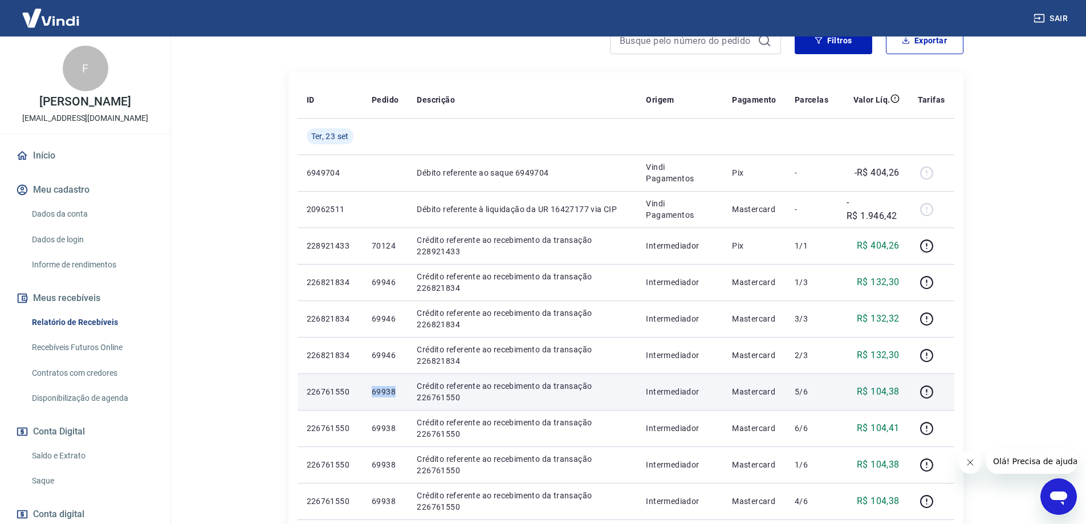
drag, startPoint x: 368, startPoint y: 395, endPoint x: 403, endPoint y: 396, distance: 34.8
click at [403, 396] on td "69938" at bounding box center [385, 392] width 45 height 37
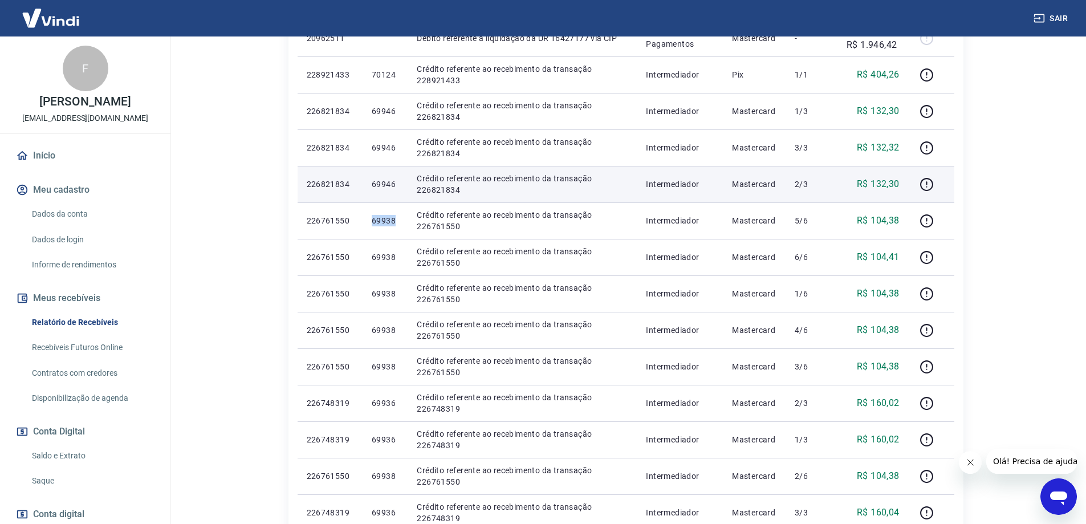
scroll to position [399, 0]
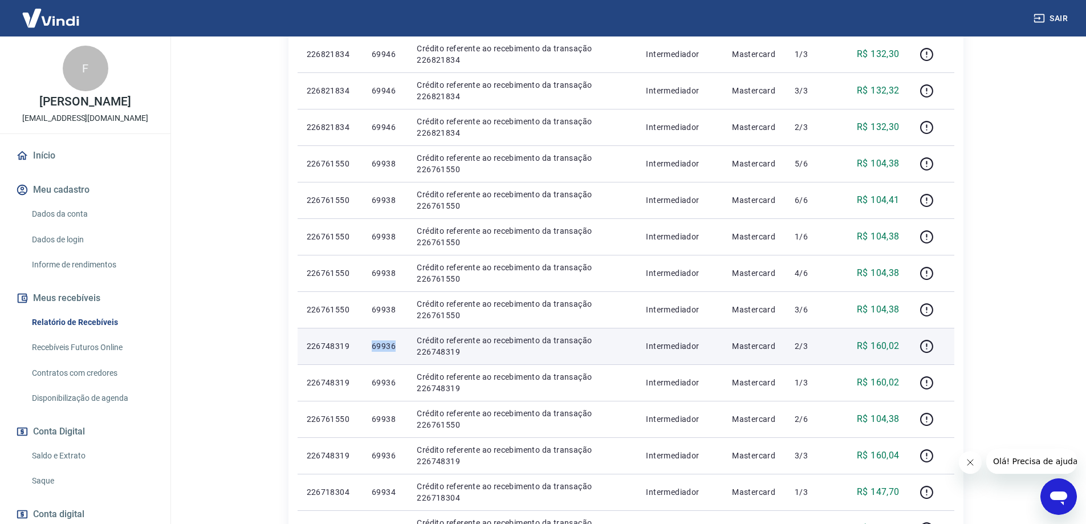
drag, startPoint x: 373, startPoint y: 352, endPoint x: 404, endPoint y: 352, distance: 31.4
click at [404, 352] on td "69936" at bounding box center [385, 346] width 45 height 37
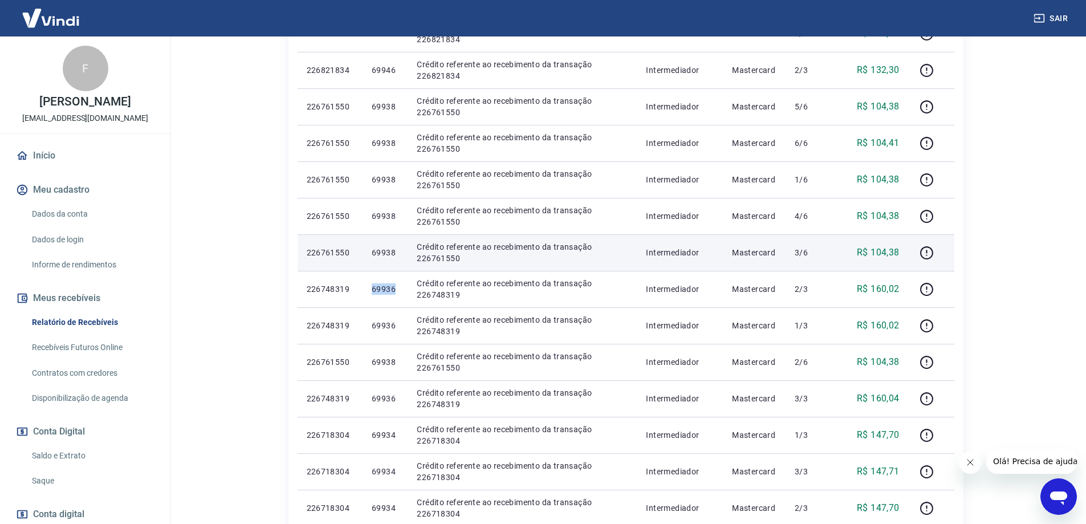
scroll to position [513, 0]
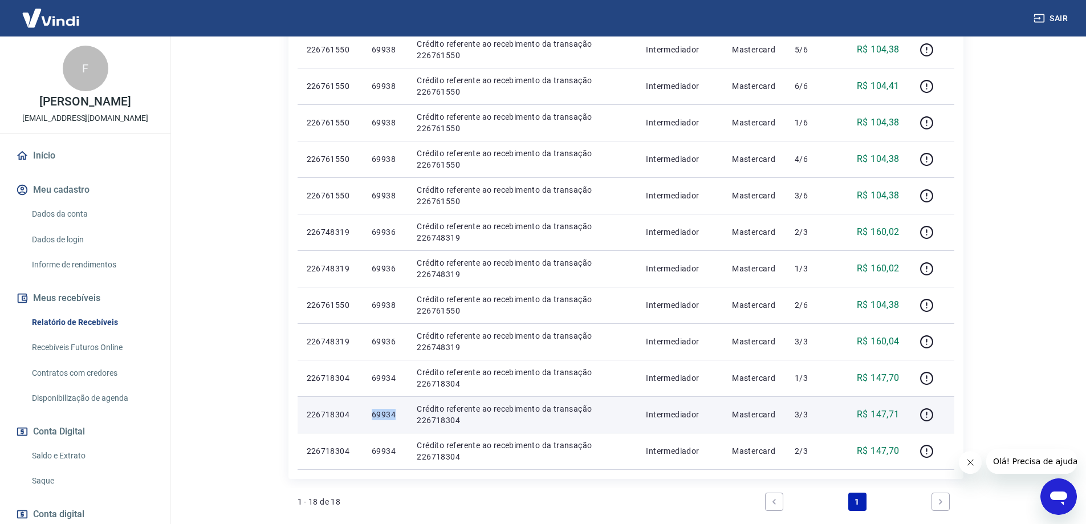
drag, startPoint x: 371, startPoint y: 411, endPoint x: 398, endPoint y: 412, distance: 26.3
click at [398, 412] on td "69934" at bounding box center [385, 414] width 45 height 37
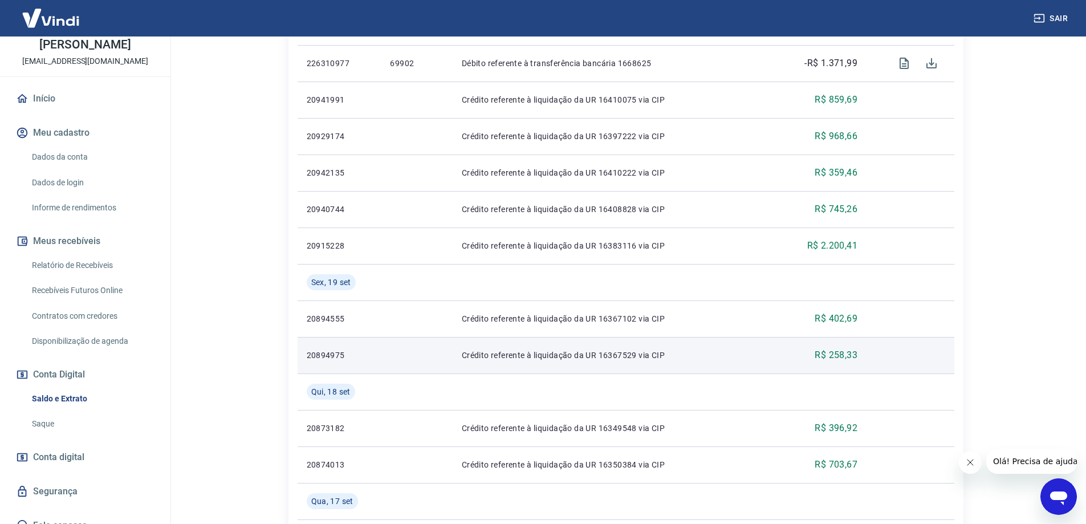
scroll to position [399, 0]
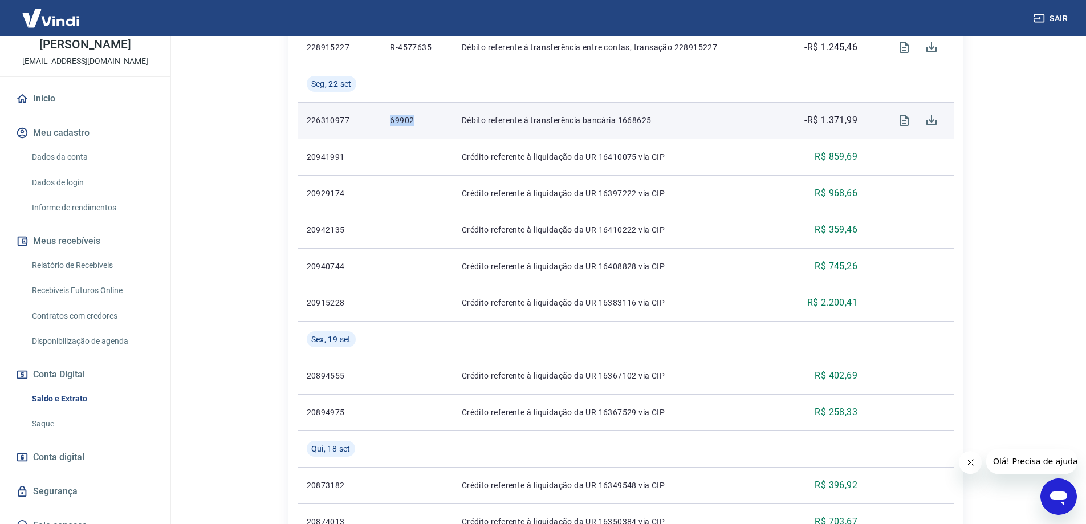
drag, startPoint x: 379, startPoint y: 123, endPoint x: 417, endPoint y: 120, distance: 38.9
click at [417, 120] on tr "226310977 69902 Débito referente à transferência bancária 1668625 -R$ 1.371,99" at bounding box center [626, 120] width 657 height 37
copy tr "69902"
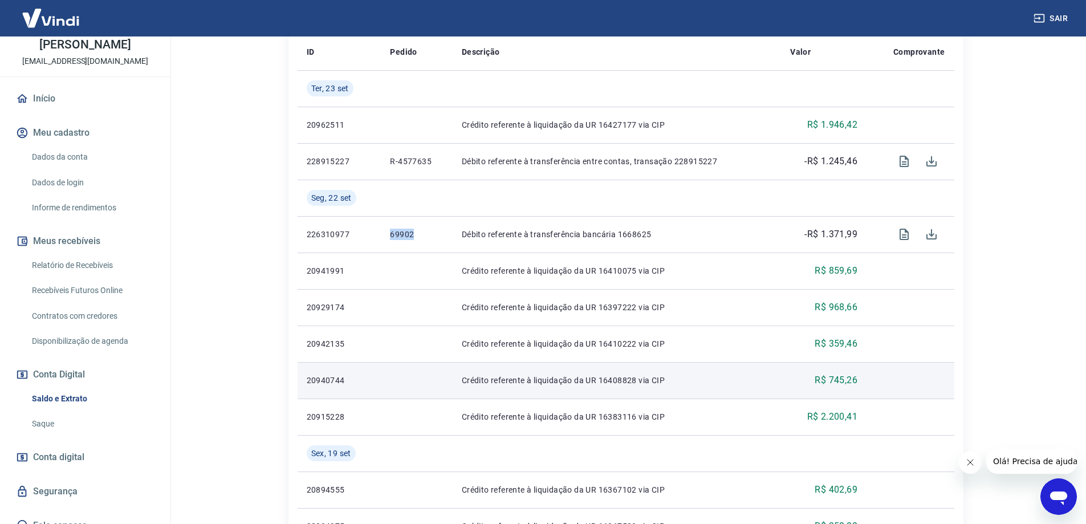
scroll to position [228, 0]
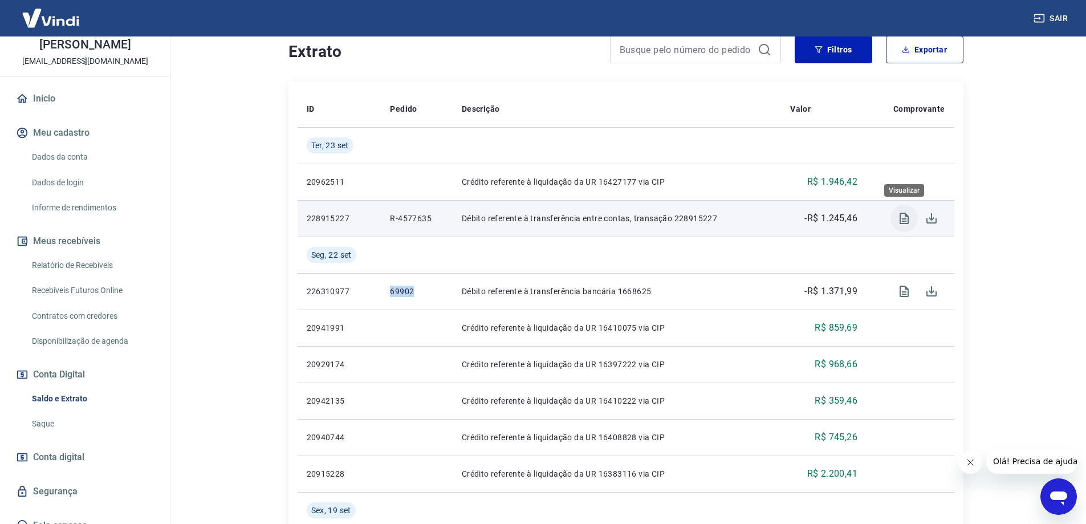
click at [903, 223] on icon "Visualizar" at bounding box center [904, 218] width 9 height 11
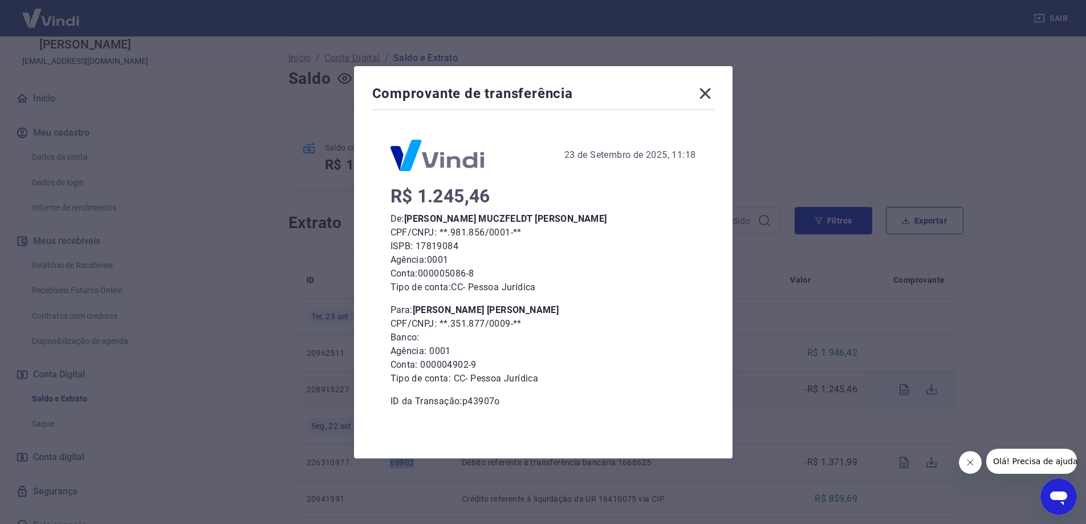
scroll to position [0, 0]
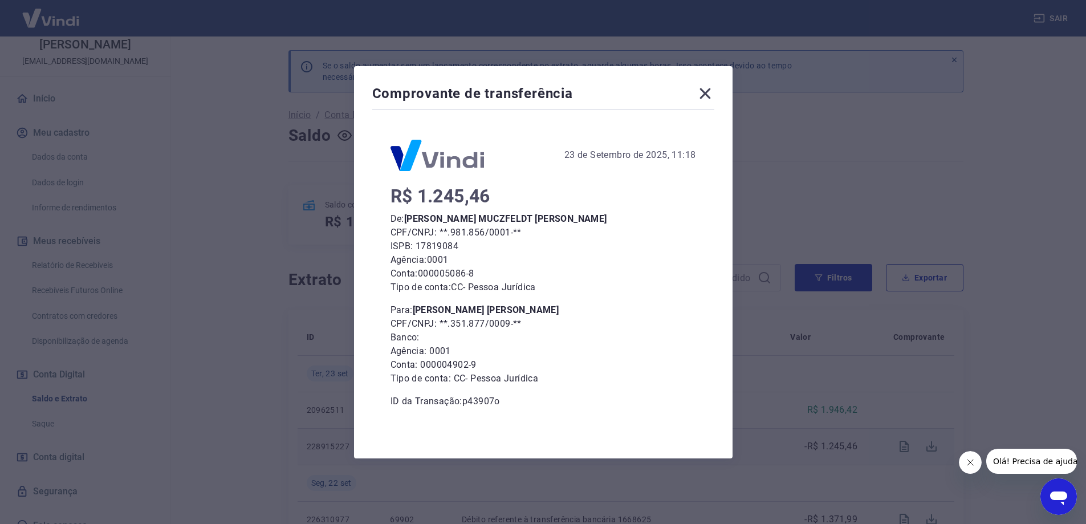
click at [708, 90] on icon at bounding box center [705, 93] width 18 height 18
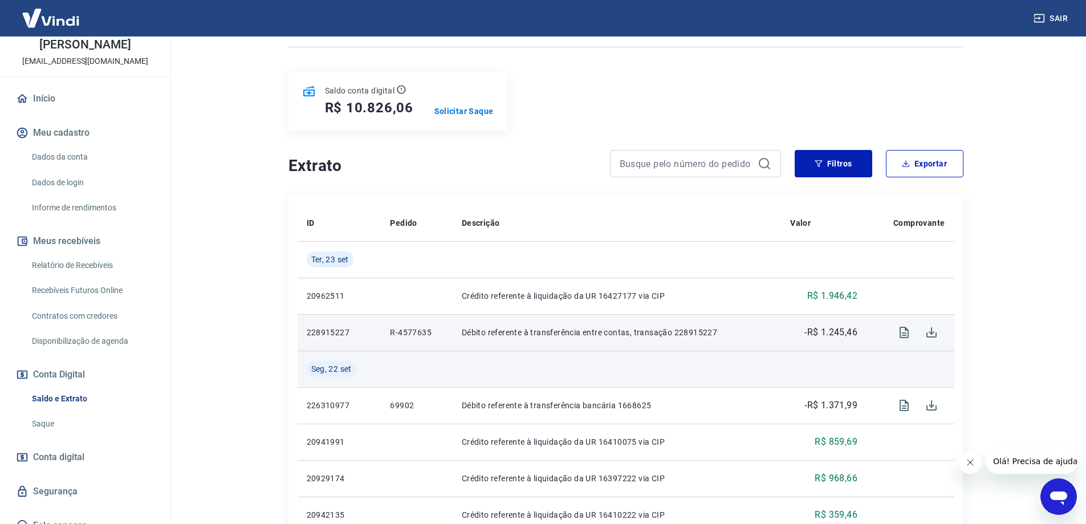
scroll to position [171, 0]
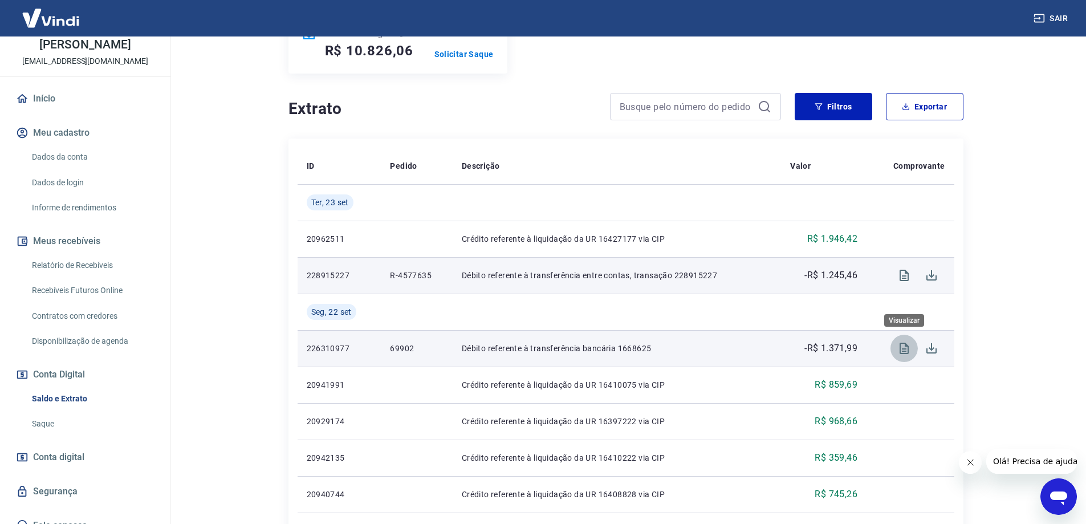
click at [906, 351] on icon "Visualizar" at bounding box center [904, 348] width 9 height 11
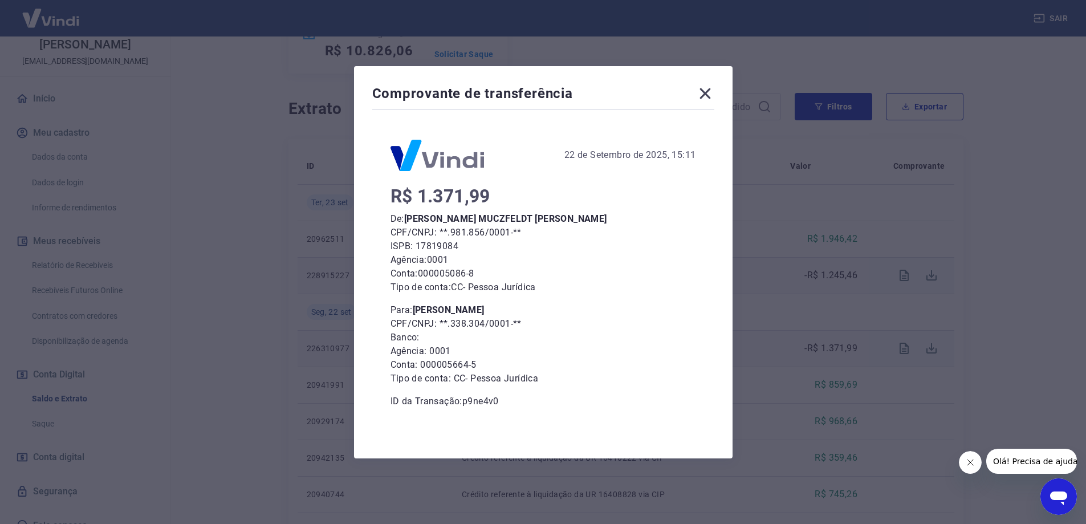
click at [709, 95] on icon at bounding box center [705, 93] width 11 height 11
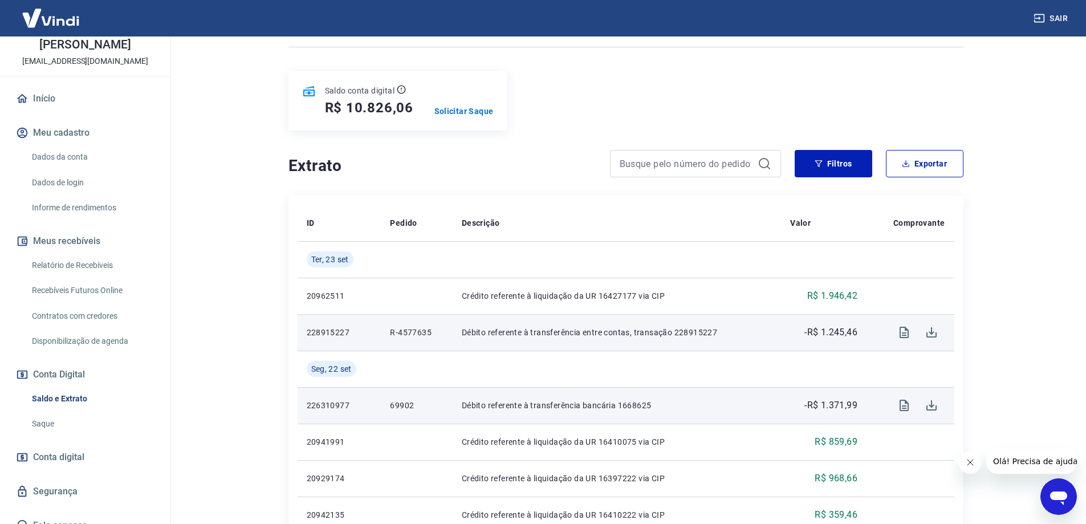
scroll to position [0, 0]
